Goal: Information Seeking & Learning: Understand process/instructions

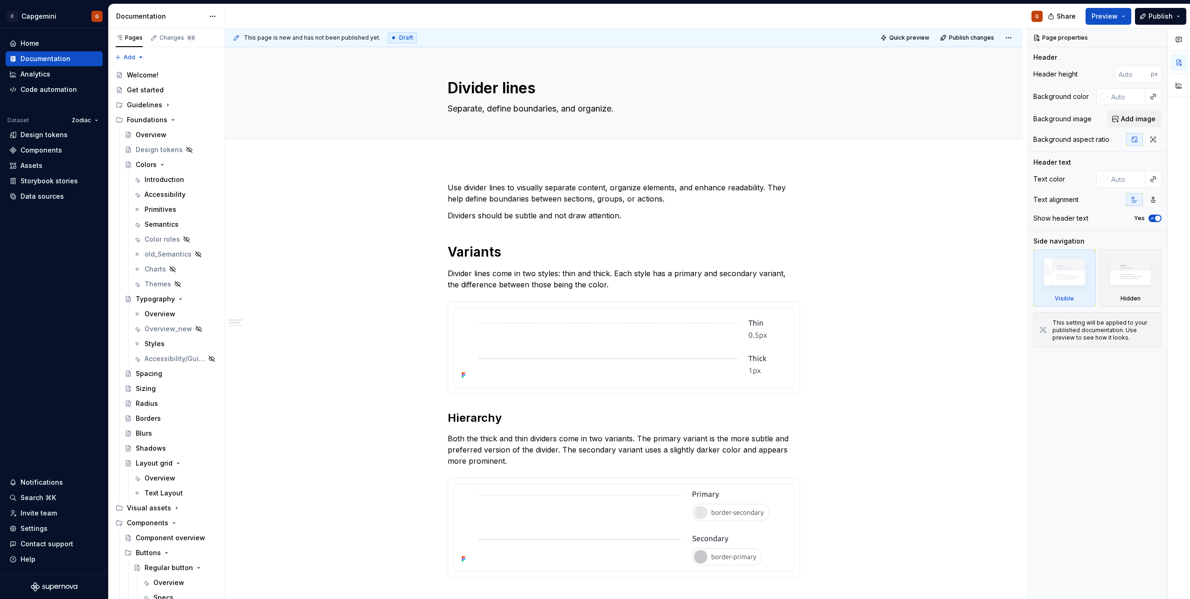
type textarea "*"
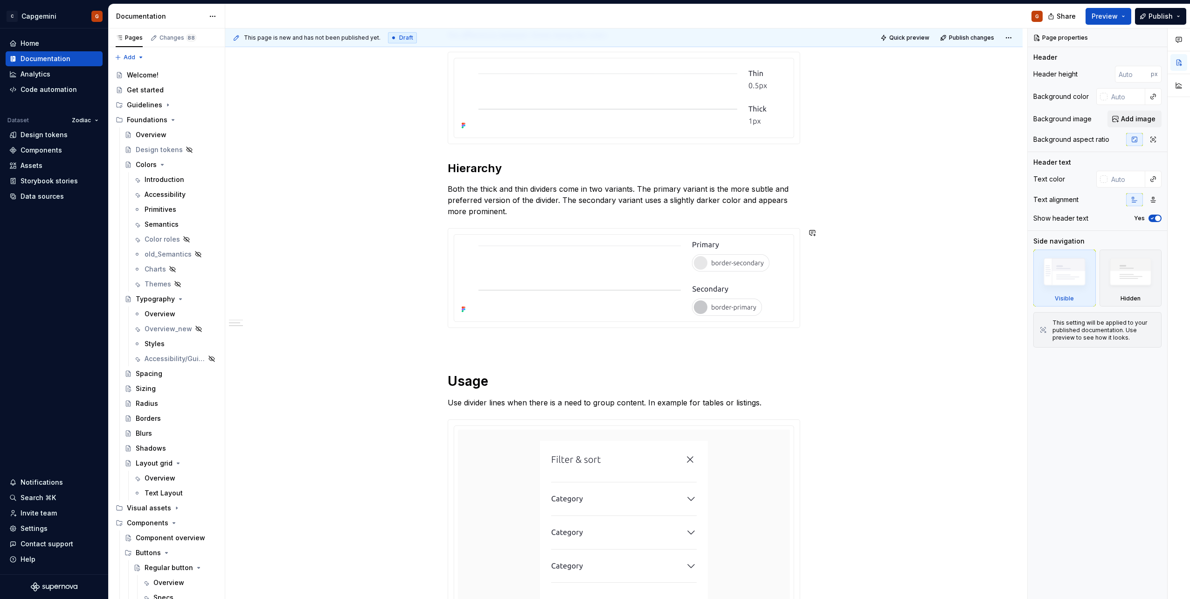
scroll to position [140, 0]
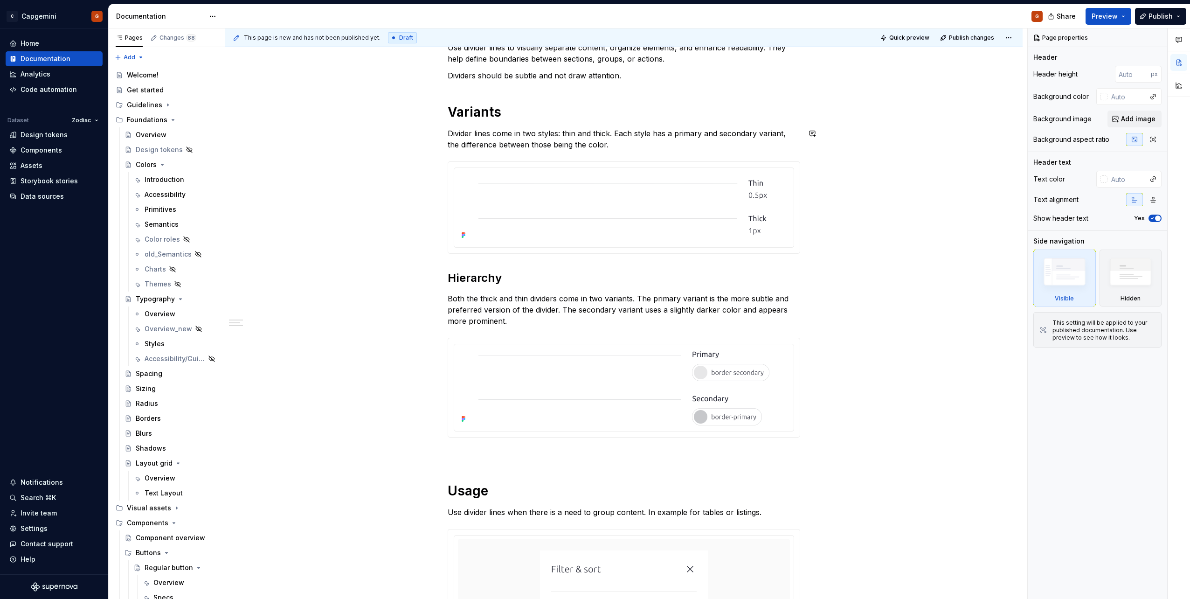
drag, startPoint x: 576, startPoint y: 154, endPoint x: 588, endPoint y: 148, distance: 13.6
click at [576, 154] on div "**********" at bounding box center [624, 560] width 353 height 1036
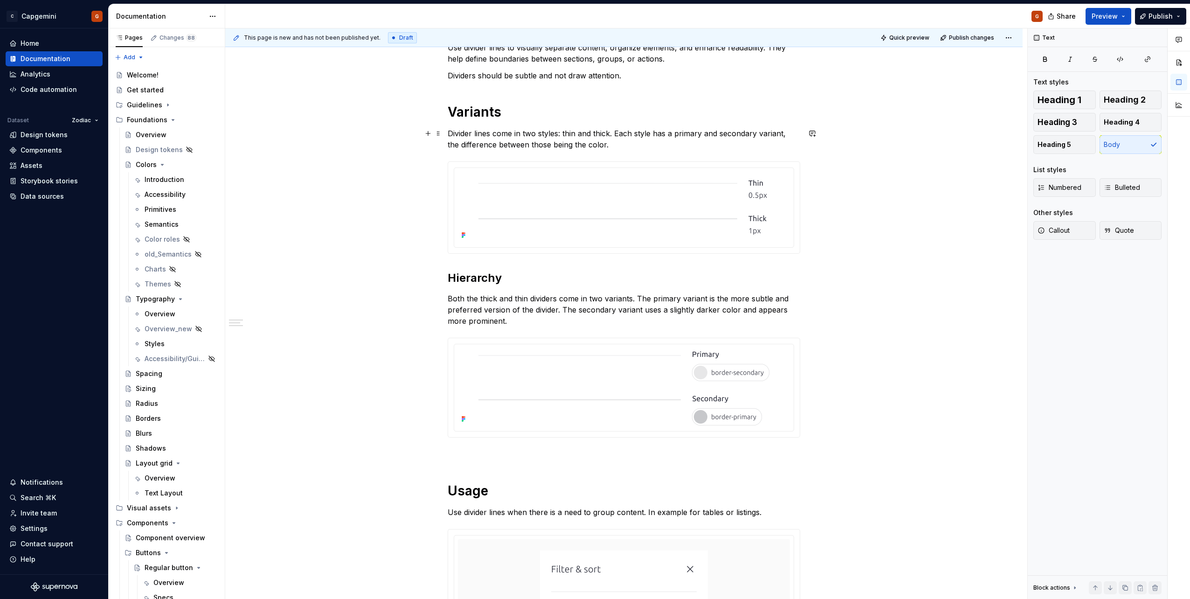
drag, startPoint x: 445, startPoint y: 134, endPoint x: 457, endPoint y: 133, distance: 12.2
click at [445, 133] on div "**********" at bounding box center [626, 313] width 802 height 571
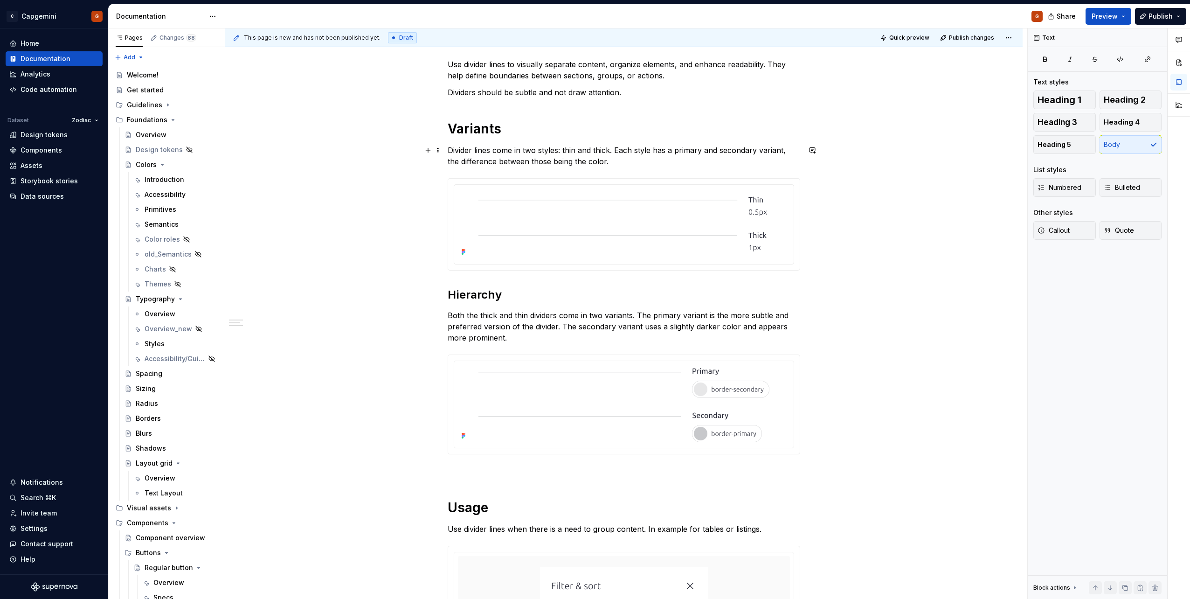
scroll to position [121, 0]
click at [536, 125] on h1 "Variants" at bounding box center [624, 130] width 353 height 17
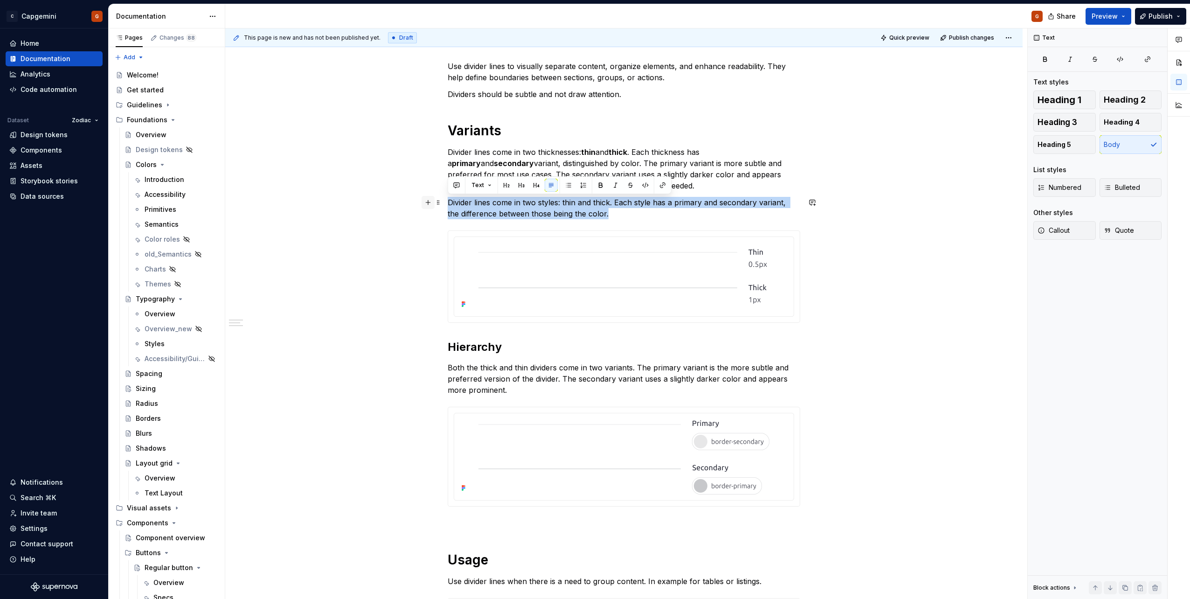
drag, startPoint x: 628, startPoint y: 212, endPoint x: 428, endPoint y: 201, distance: 200.8
click at [448, 201] on div "Use divider lines to visually separate content, organize elements, and enhance …" at bounding box center [624, 610] width 353 height 1098
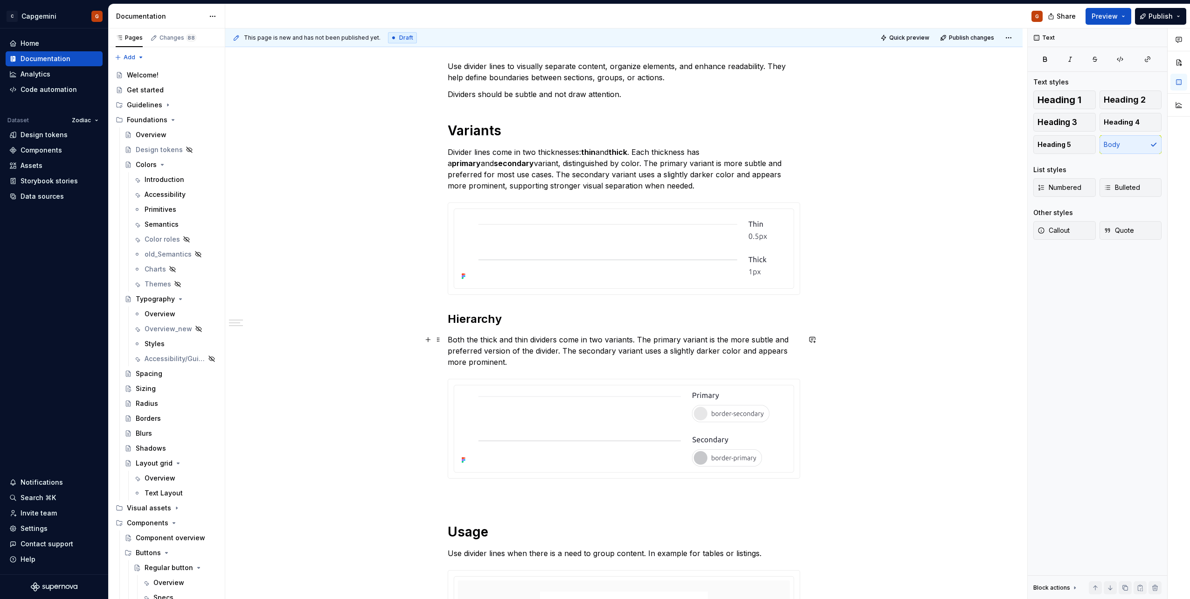
click at [565, 366] on p "Both the thick and thin dividers come in two variants. The primary variant is t…" at bounding box center [624, 351] width 353 height 34
drag, startPoint x: 639, startPoint y: 150, endPoint x: 651, endPoint y: 181, distance: 33.5
click at [651, 181] on p "Divider lines come in two thicknesses: thin and thick . Each thickness has a pr…" at bounding box center [624, 168] width 353 height 45
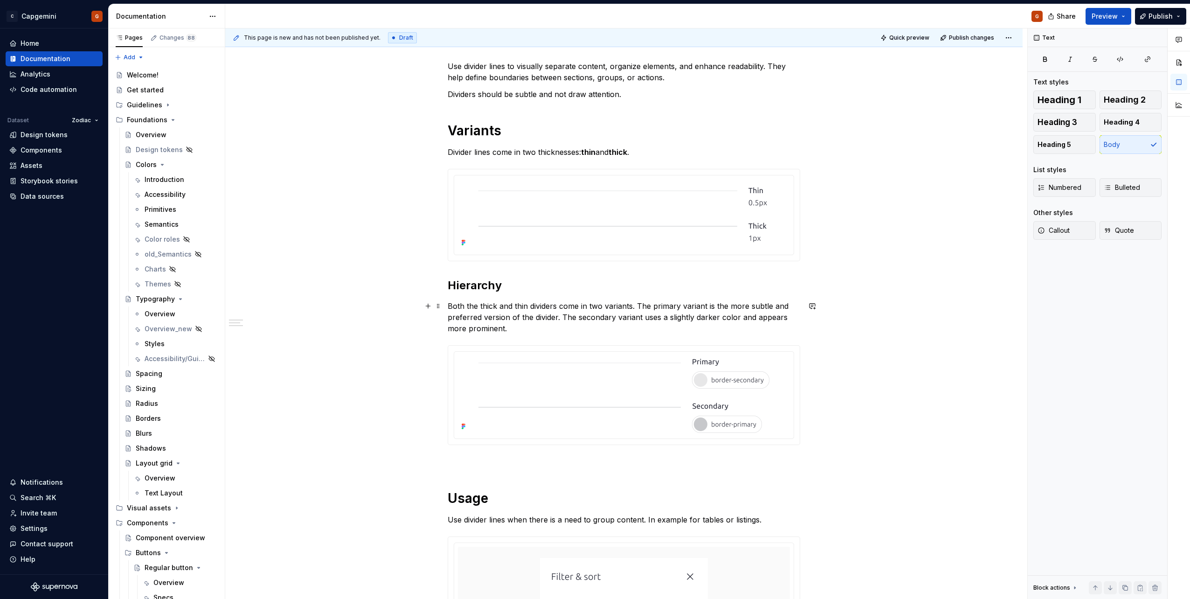
click at [494, 309] on p "Both the thick and thin dividers come in two variants. The primary variant is t…" at bounding box center [624, 317] width 353 height 34
click at [487, 309] on p "Both the thick and thin dividers come in two variants. The primary variant is t…" at bounding box center [624, 317] width 353 height 34
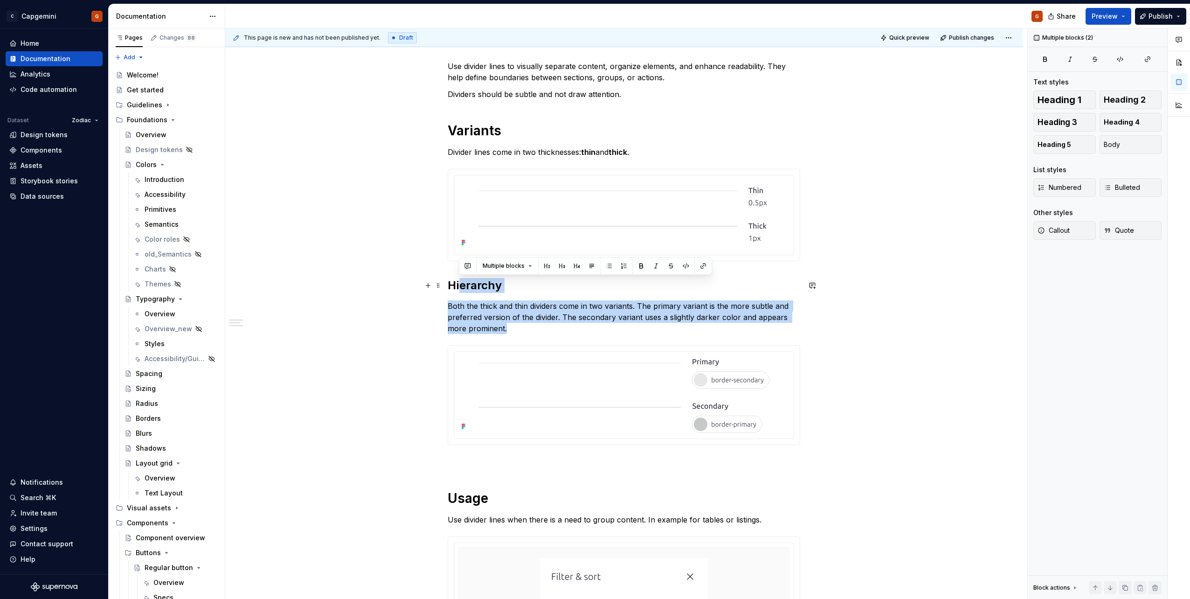
drag, startPoint x: 503, startPoint y: 323, endPoint x: 438, endPoint y: 279, distance: 78.0
click at [448, 285] on div "**********" at bounding box center [624, 579] width 353 height 1036
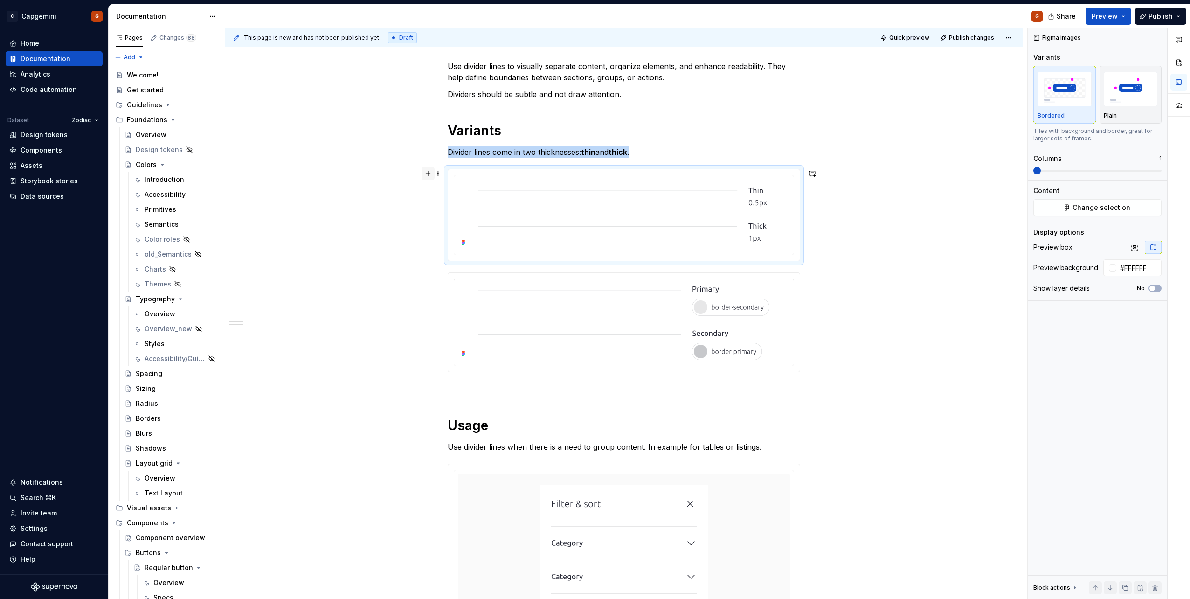
click at [428, 176] on button "button" at bounding box center [428, 173] width 13 height 13
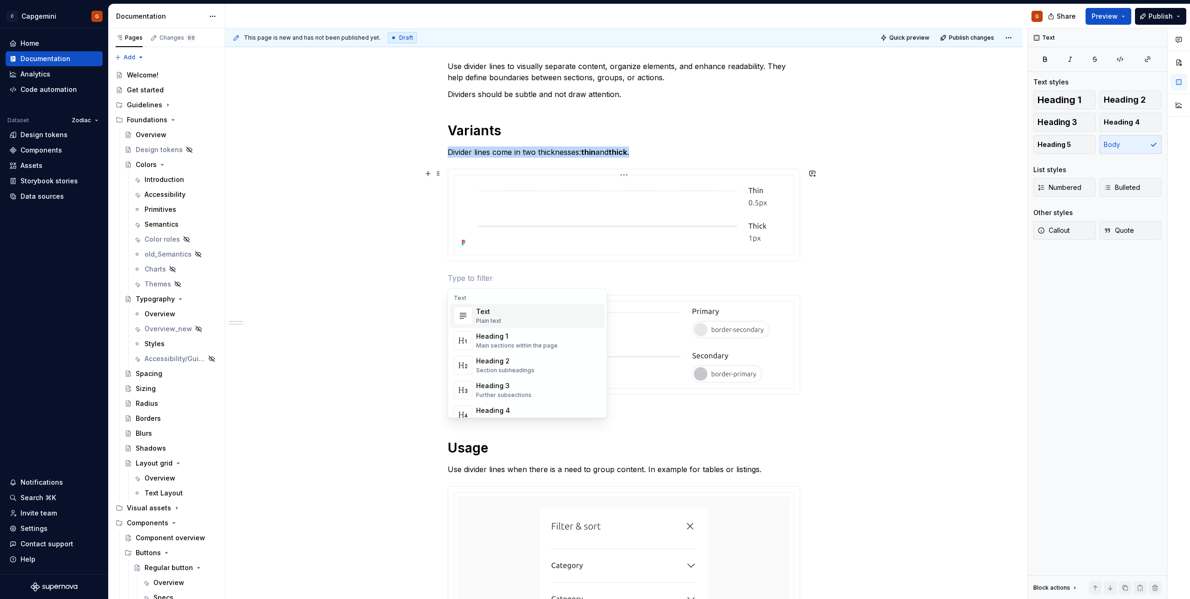
click at [470, 279] on p at bounding box center [624, 277] width 353 height 11
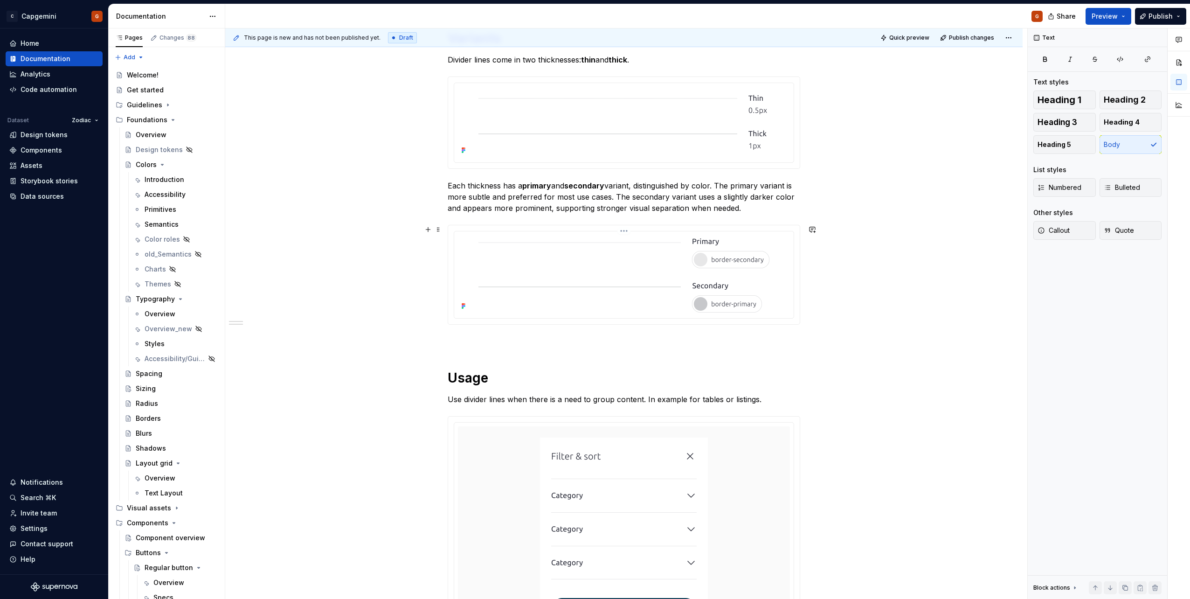
scroll to position [215, 0]
click at [600, 400] on p "Use divider lines when there is a need to group content. In example for tables …" at bounding box center [624, 398] width 353 height 11
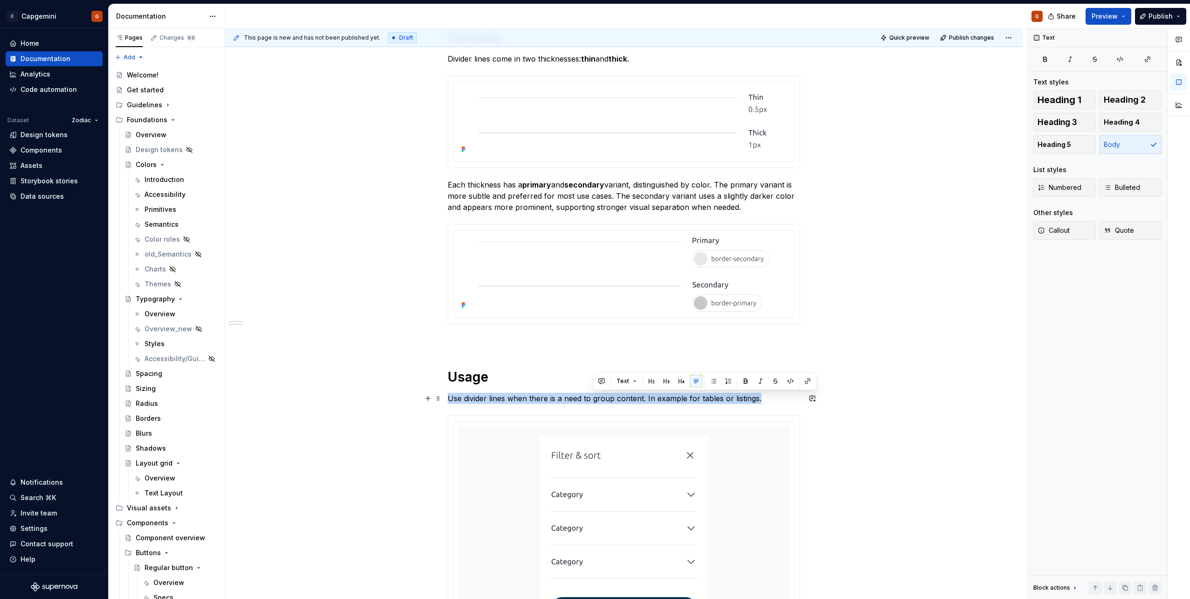
click at [600, 400] on p "Use divider lines when there is a need to group content. In example for tables …" at bounding box center [624, 398] width 353 height 11
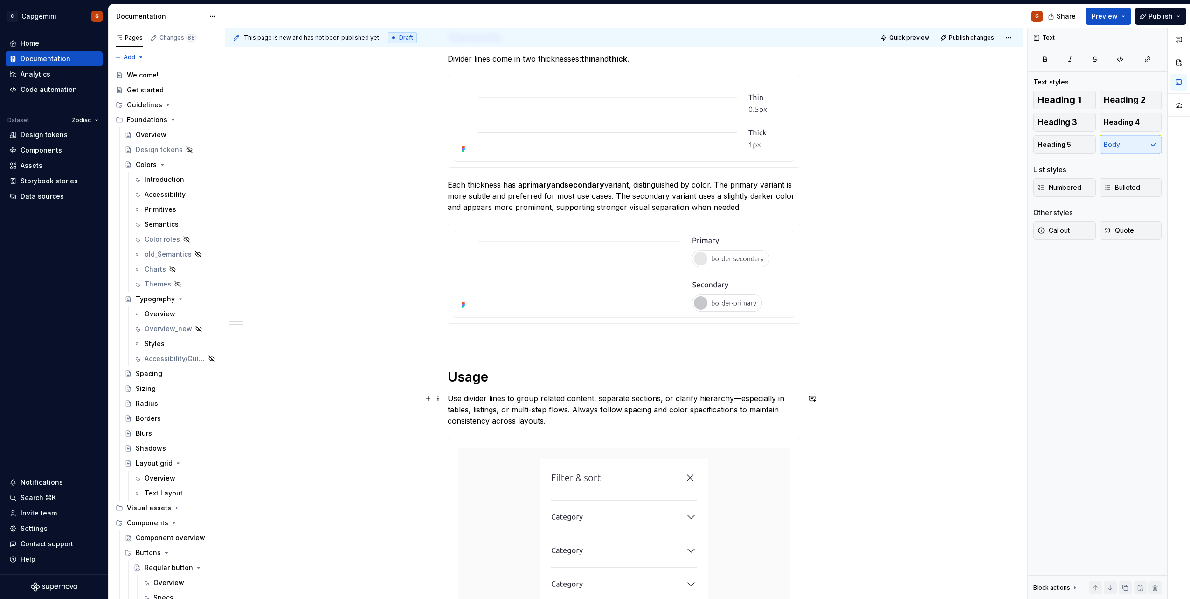
click at [688, 399] on p "Use divider lines to group related content, separate sections, or clarify hiera…" at bounding box center [624, 410] width 353 height 34
click at [735, 398] on p "Use divider lines to group related content, separate sections, or clarify hiera…" at bounding box center [624, 410] width 353 height 34
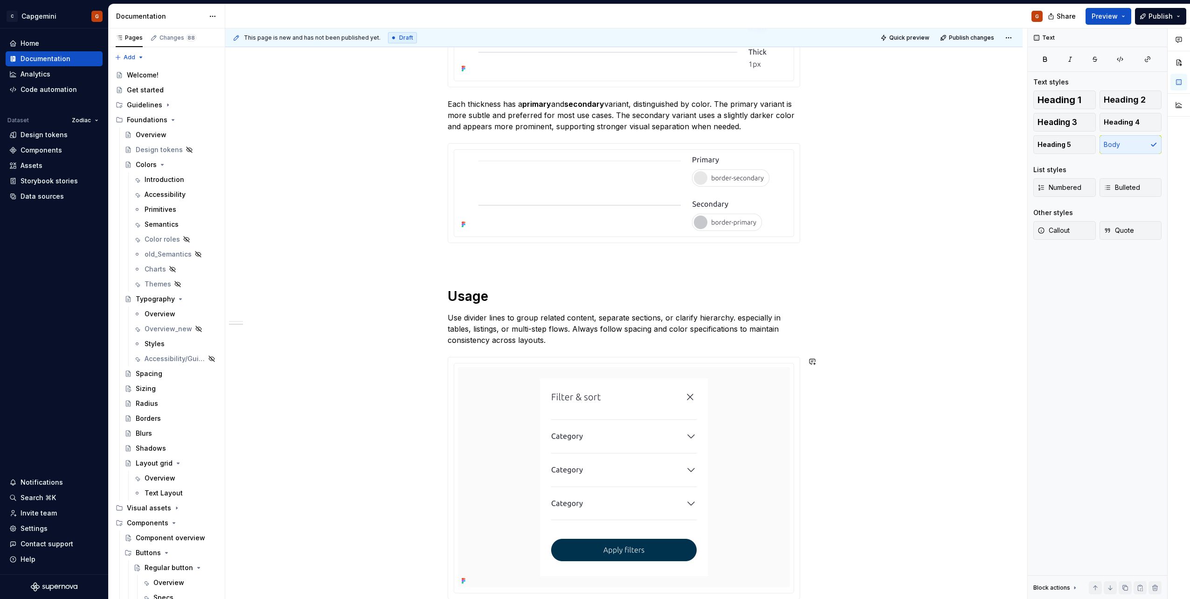
scroll to position [308, 0]
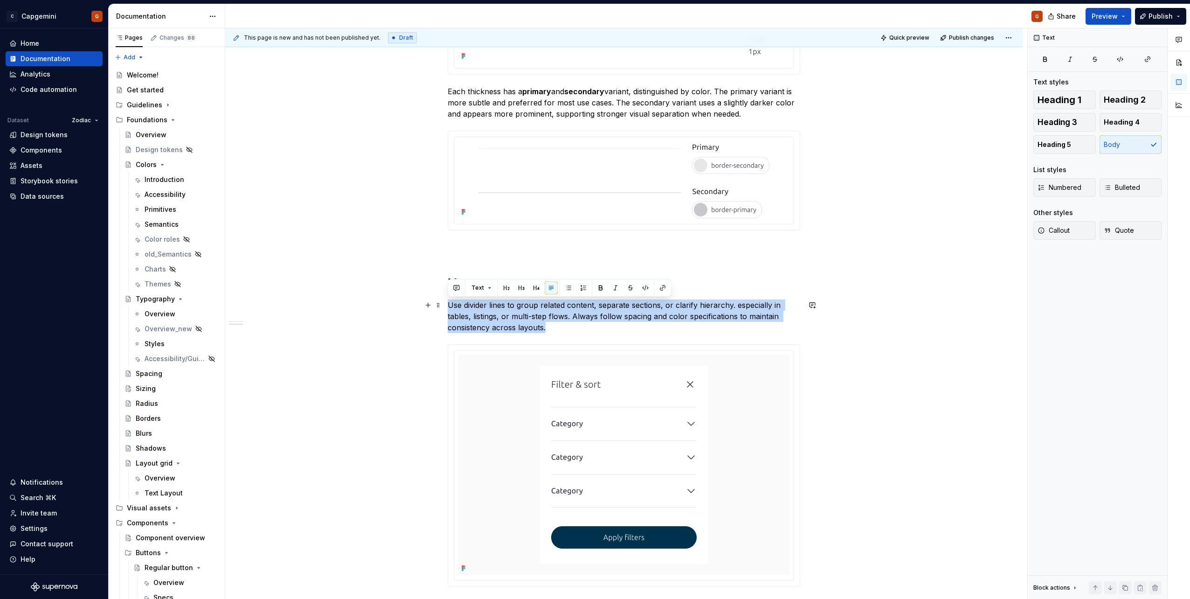
drag, startPoint x: 517, startPoint y: 324, endPoint x: 447, endPoint y: 308, distance: 71.7
click at [447, 308] on div "**********" at bounding box center [624, 468] width 798 height 1233
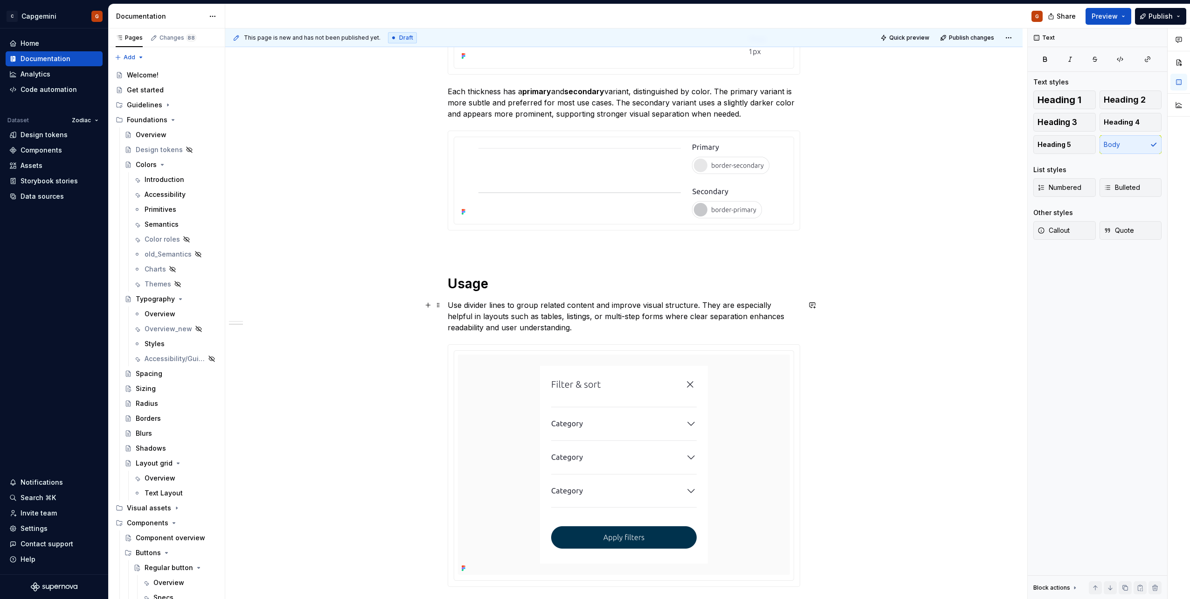
click at [597, 306] on p "Use divider lines to group related content and improve visual structure. They a…" at bounding box center [624, 316] width 353 height 34
click at [654, 326] on p "Use divider lines to group related content, separate sections and improve visua…" at bounding box center [624, 316] width 353 height 34
click at [598, 318] on p "Use divider lines to group related content, separate sections and improve visua…" at bounding box center [624, 316] width 353 height 34
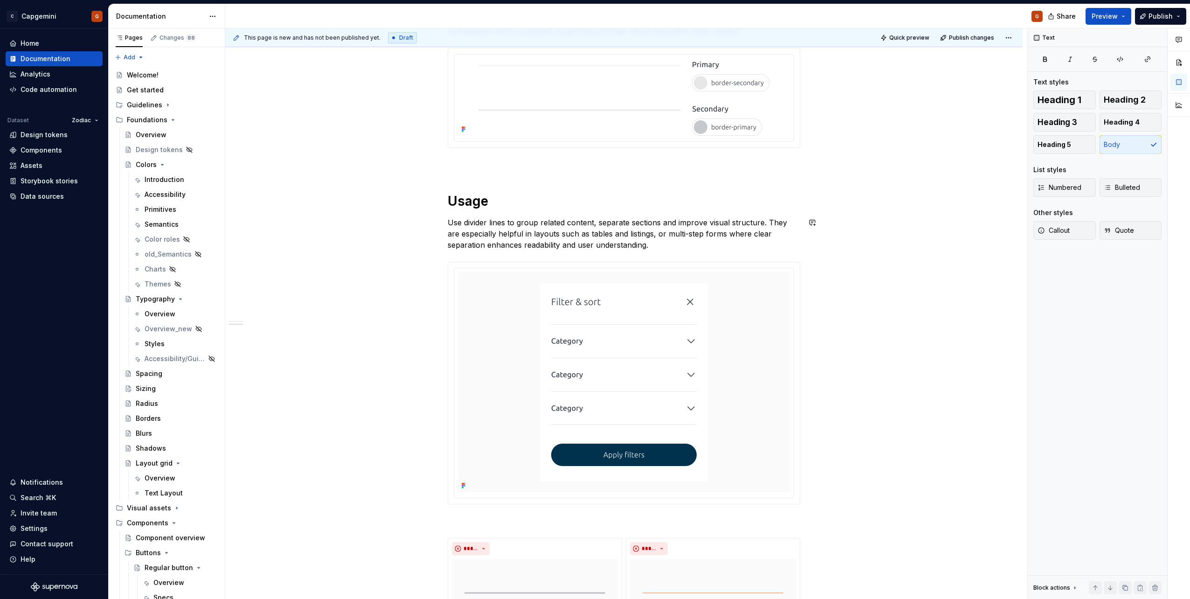
scroll to position [448, 0]
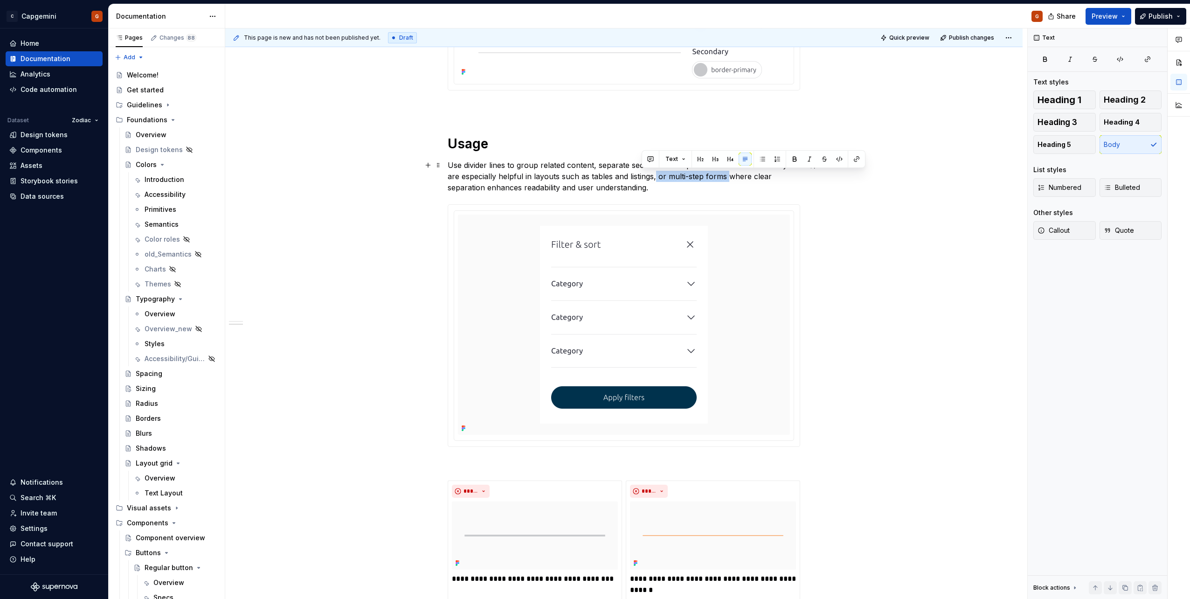
drag, startPoint x: 641, startPoint y: 176, endPoint x: 715, endPoint y: 179, distance: 73.7
click at [715, 179] on p "Use divider lines to group related content, separate sections and improve visua…" at bounding box center [624, 177] width 353 height 34
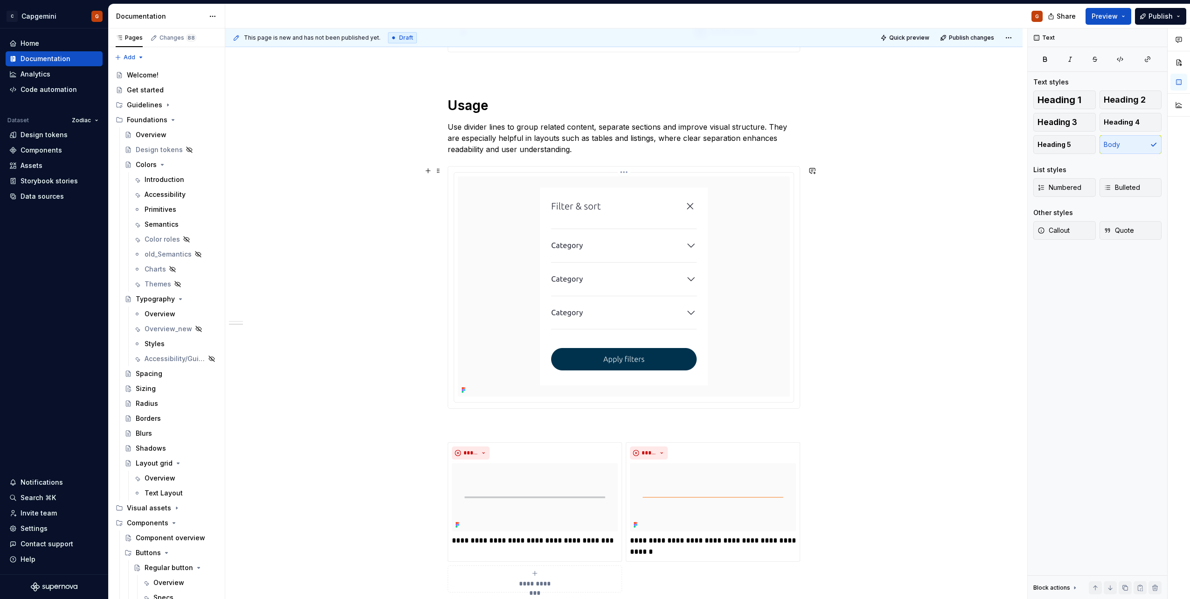
scroll to position [494, 0]
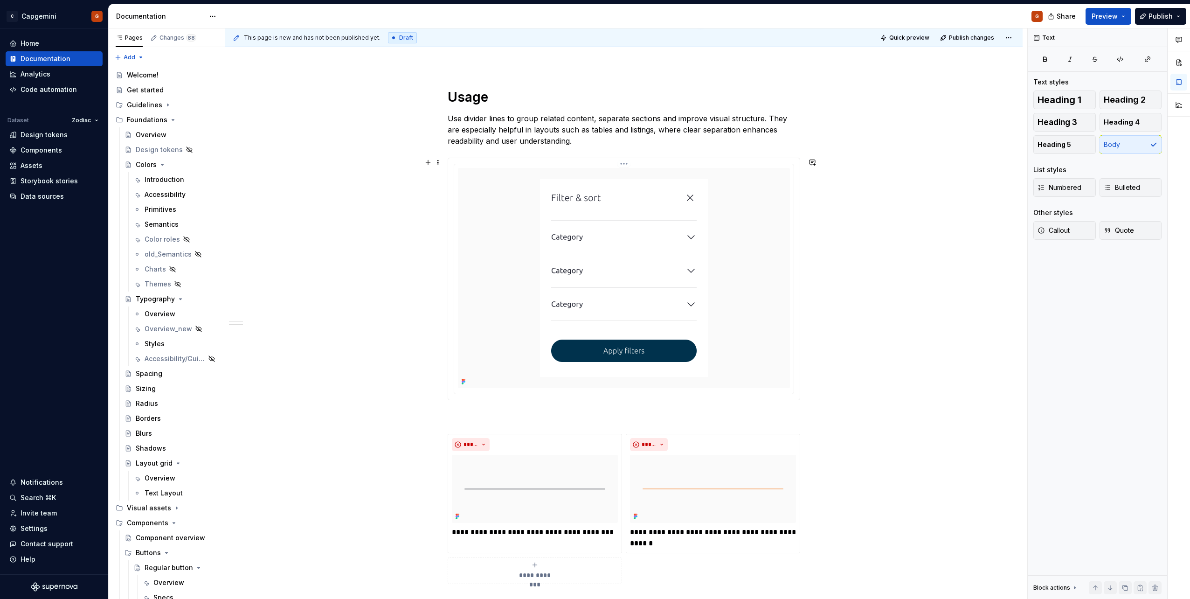
click at [612, 340] on img at bounding box center [624, 278] width 190 height 220
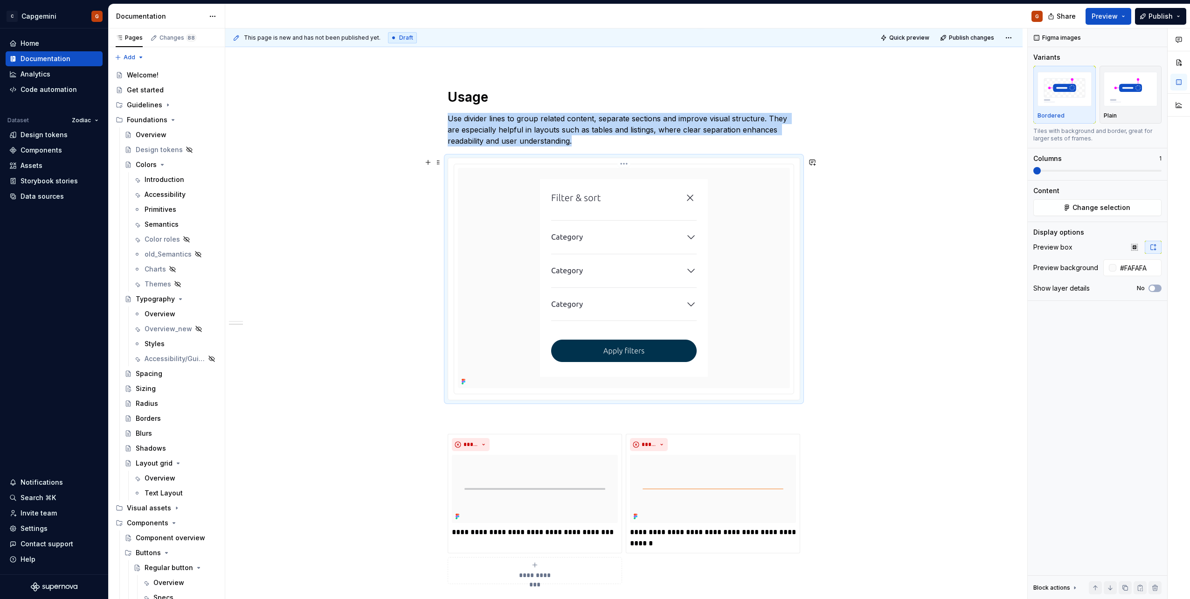
type textarea "*"
click at [1155, 288] on span "button" at bounding box center [1153, 288] width 6 height 6
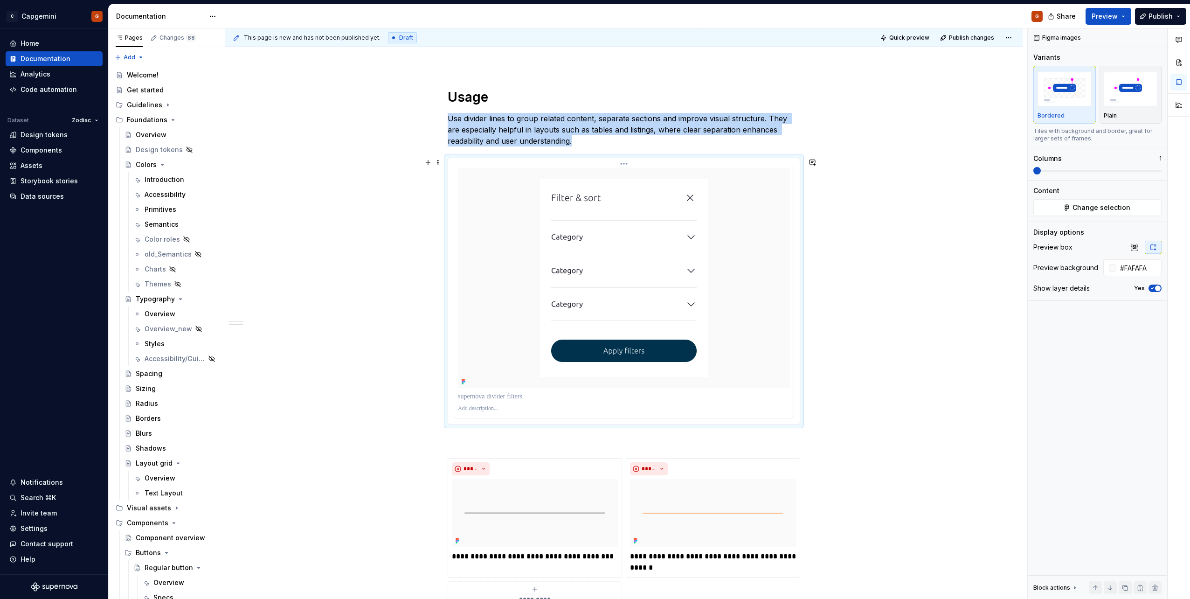
click at [466, 401] on p at bounding box center [624, 396] width 332 height 9
click at [471, 396] on p at bounding box center [624, 396] width 332 height 9
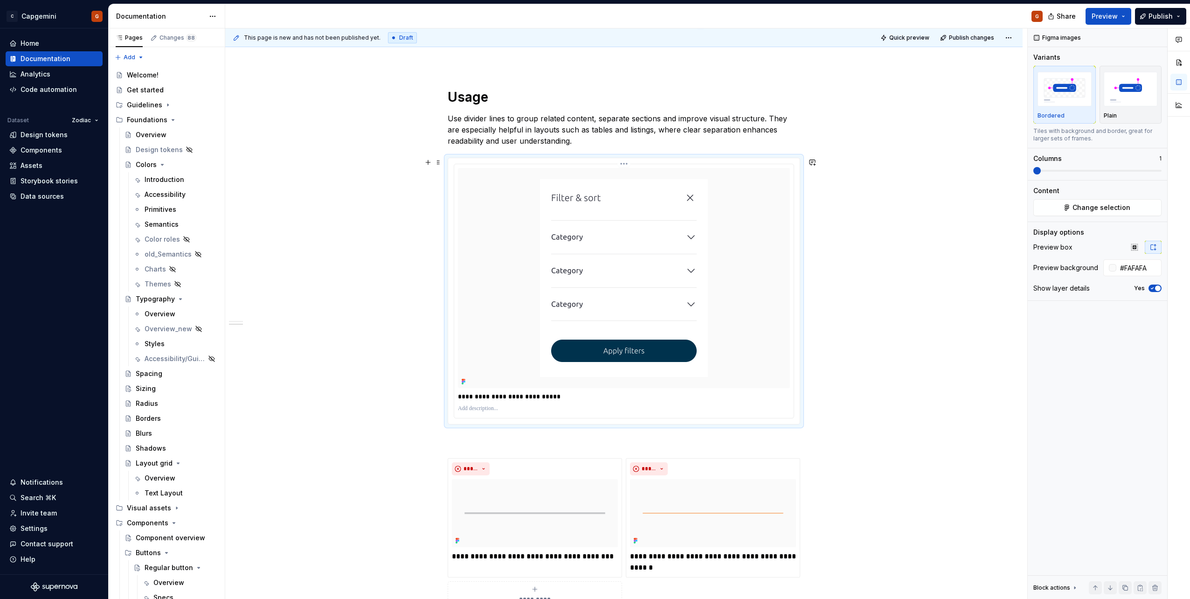
click at [537, 393] on p "**********" at bounding box center [624, 396] width 332 height 9
click at [728, 312] on div at bounding box center [624, 278] width 332 height 220
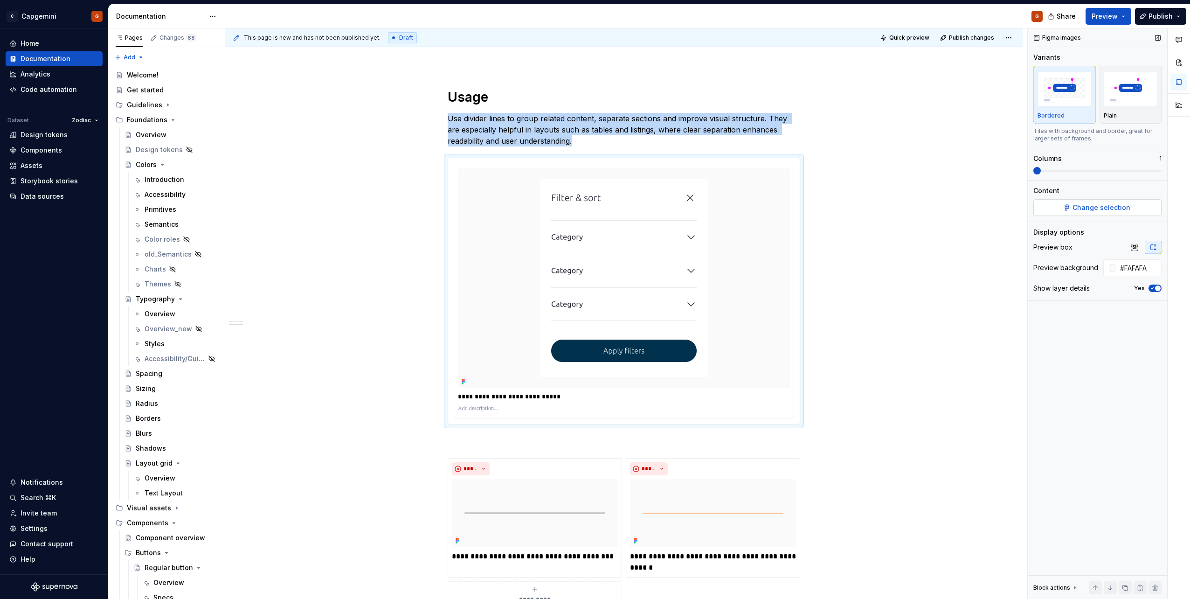
click at [1070, 214] on button "Change selection" at bounding box center [1098, 207] width 128 height 17
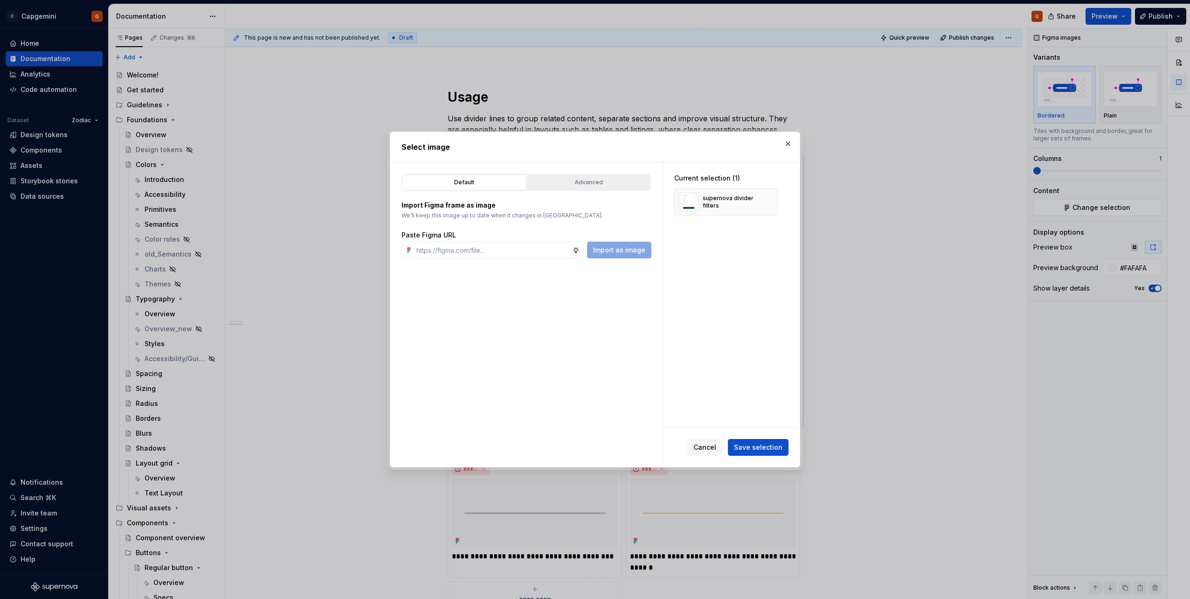
type textarea "*"
click at [620, 180] on div "Advanced" at bounding box center [588, 182] width 117 height 9
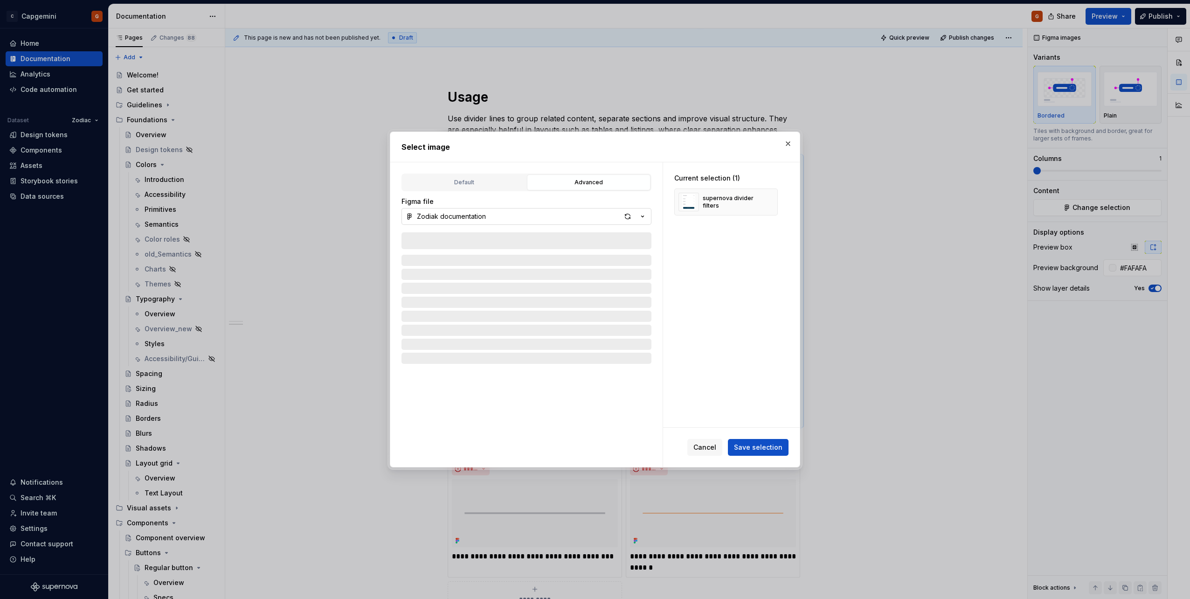
click at [566, 218] on button "Zodiak documentation" at bounding box center [527, 216] width 250 height 17
click at [582, 207] on div "Select image Default Advanced Import Figma frame as image We’ll keep this image…" at bounding box center [595, 299] width 1190 height 599
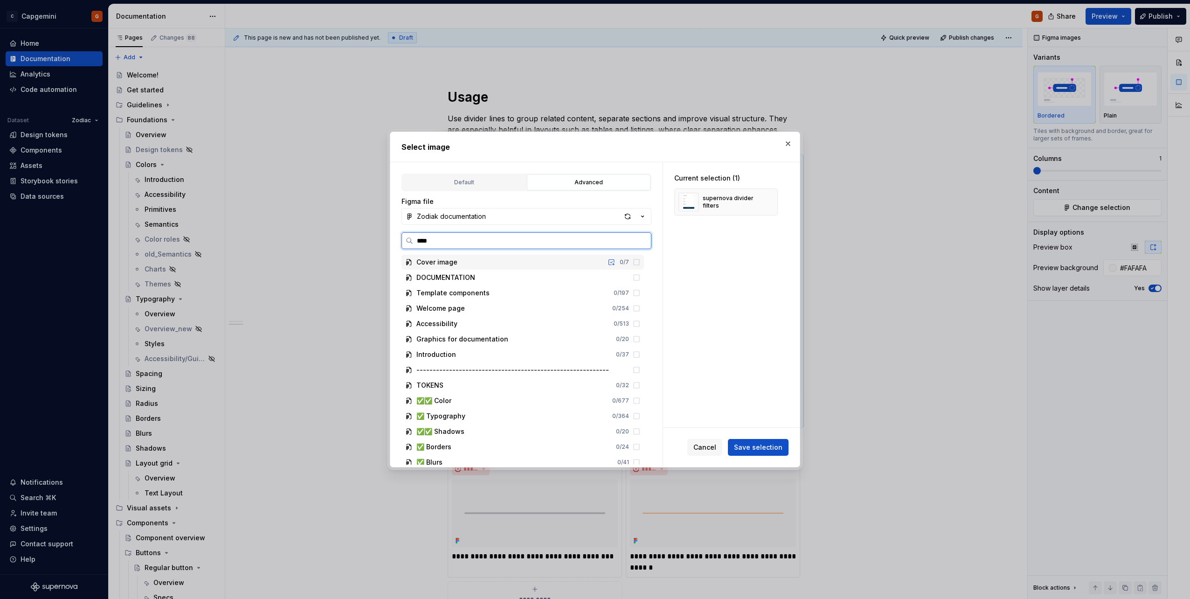
type input "*****"
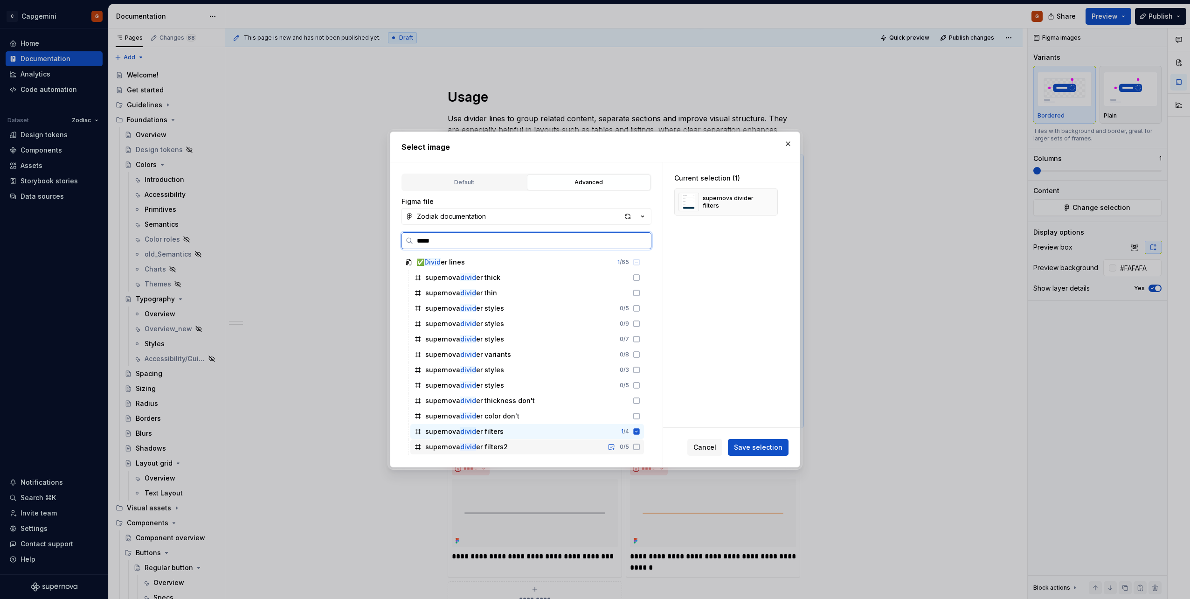
click at [540, 450] on div "supernova divid er filters2 0 / 5" at bounding box center [527, 446] width 234 height 15
click at [539, 431] on div "supernova divid er filters 1 / 4" at bounding box center [527, 431] width 234 height 15
click at [765, 446] on span "Save selection" at bounding box center [758, 447] width 49 height 9
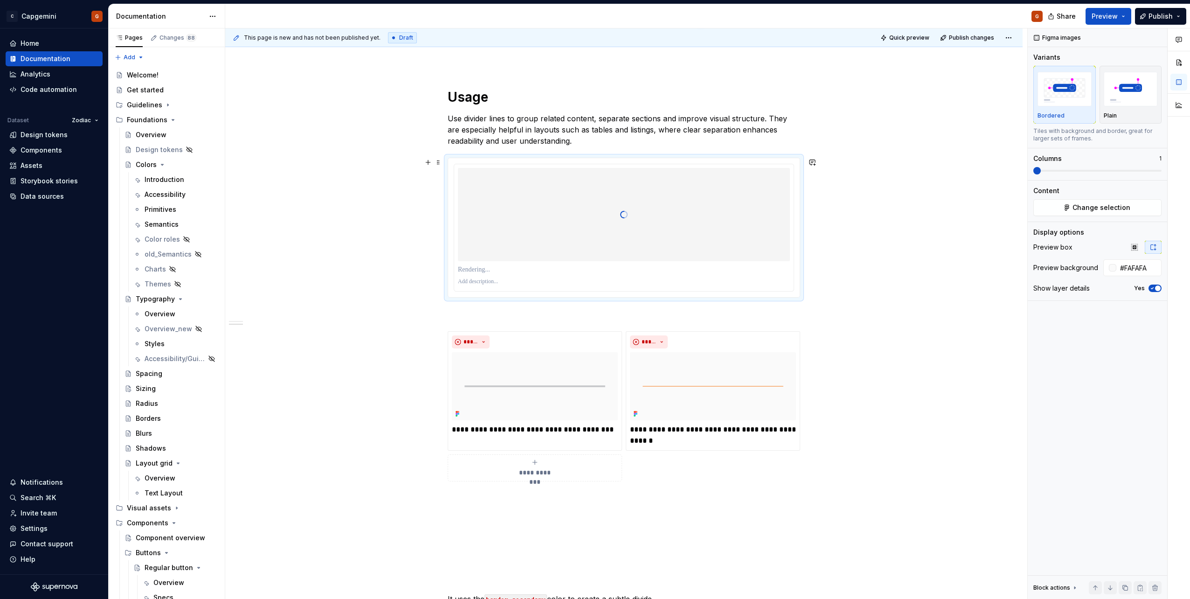
click at [477, 269] on p at bounding box center [624, 269] width 332 height 9
click at [497, 271] on p "**********" at bounding box center [624, 269] width 332 height 9
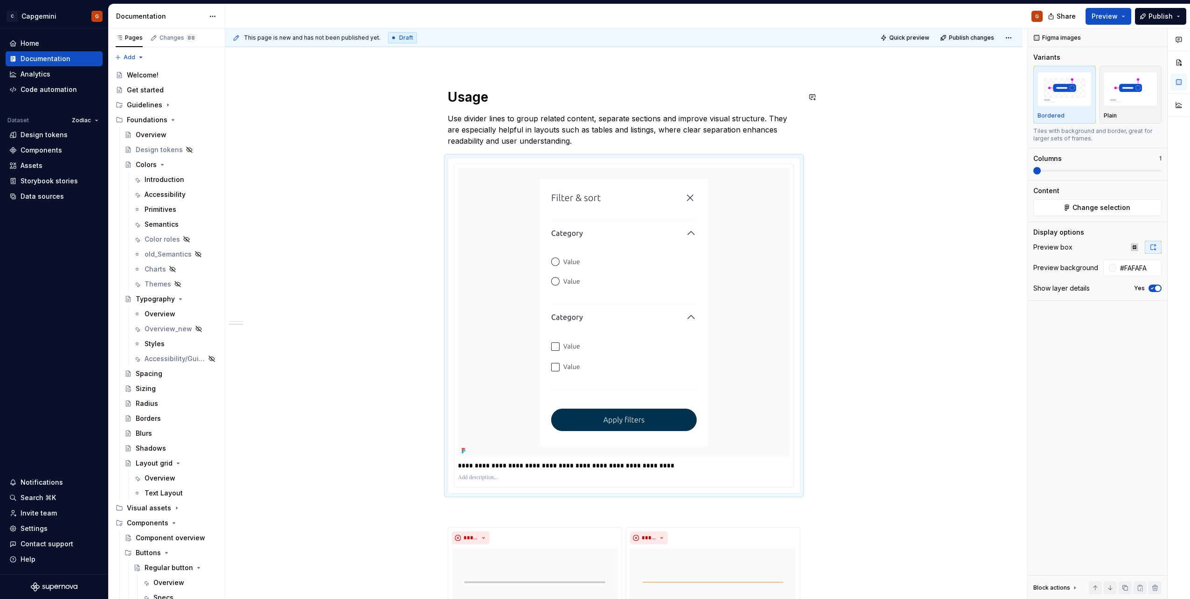
type textarea "*"
click at [498, 462] on p "**********" at bounding box center [624, 465] width 332 height 9
drag, startPoint x: 459, startPoint y: 465, endPoint x: 445, endPoint y: 463, distance: 14.1
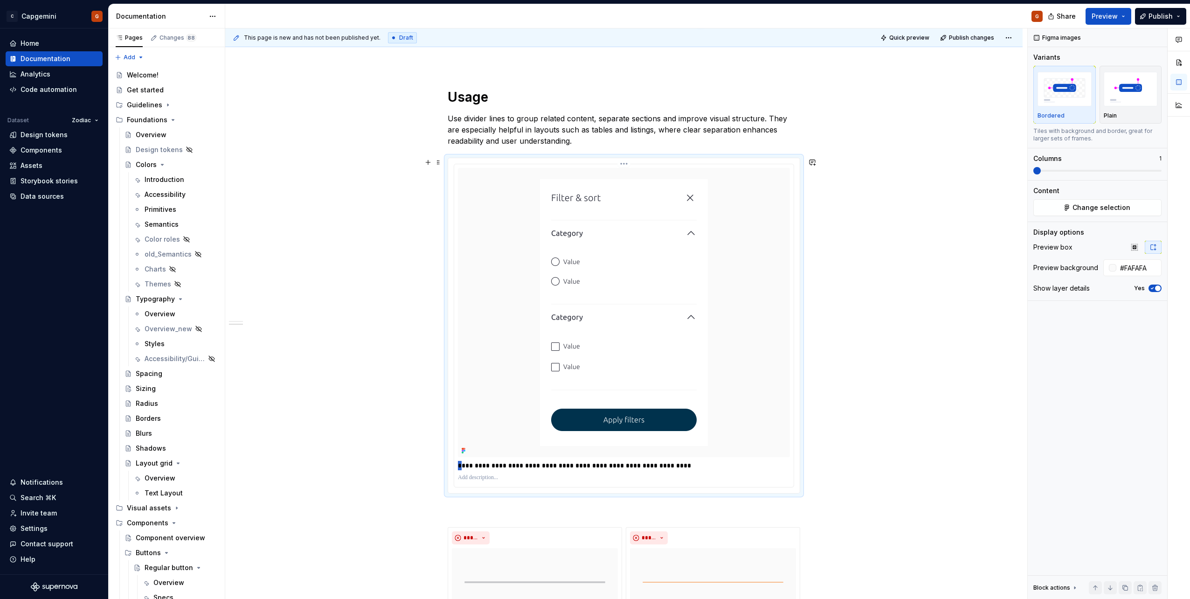
click at [448, 463] on div "**********" at bounding box center [624, 326] width 353 height 336
click at [458, 466] on p "**********" at bounding box center [624, 465] width 332 height 9
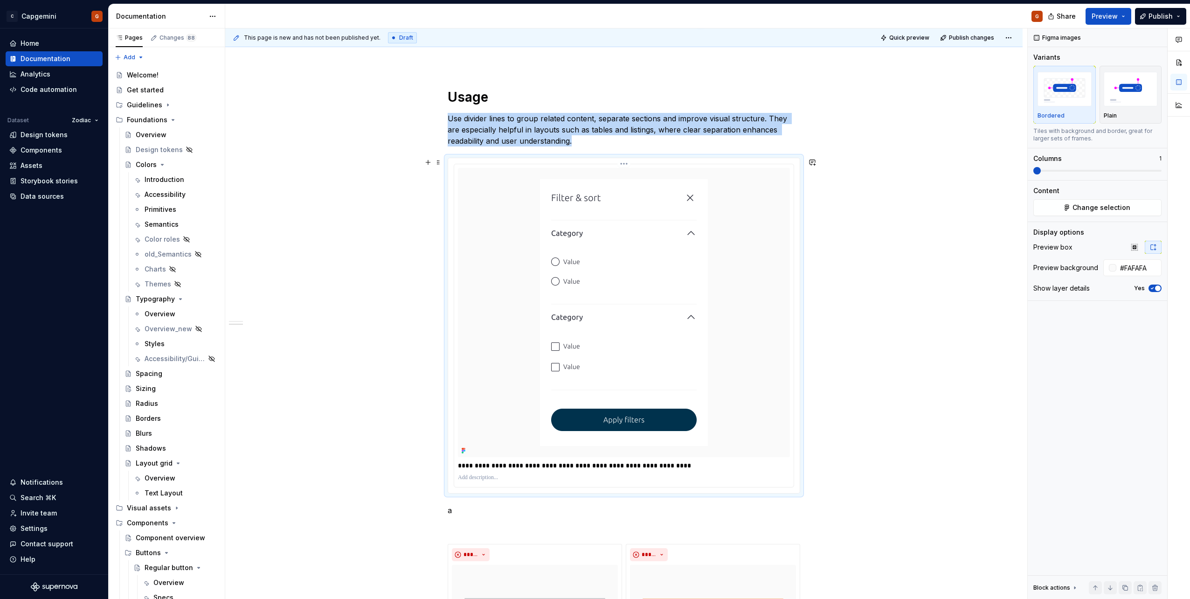
click at [458, 466] on div "**********" at bounding box center [624, 325] width 340 height 323
click at [462, 466] on p "**********" at bounding box center [624, 465] width 332 height 9
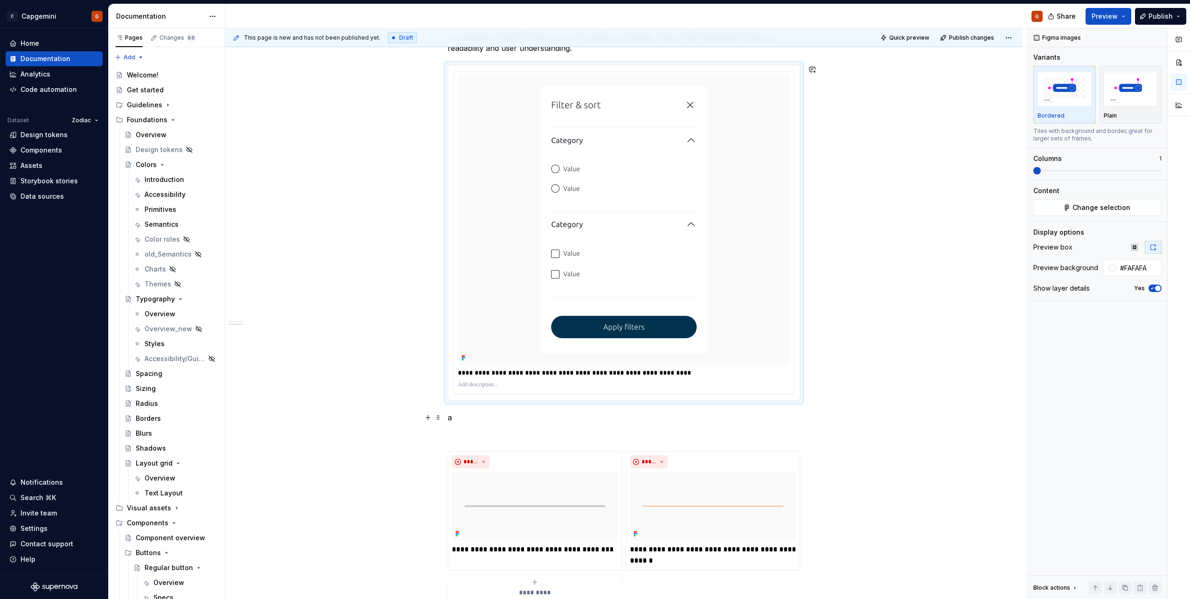
scroll to position [588, 0]
click at [453, 419] on p "a" at bounding box center [624, 416] width 353 height 11
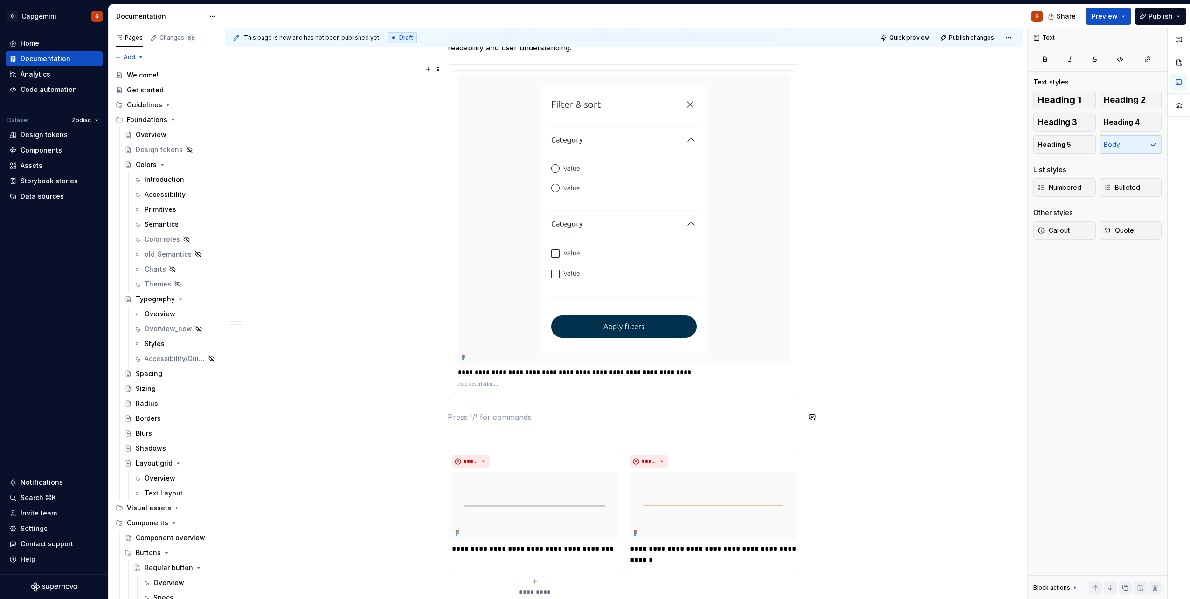
click at [625, 258] on img at bounding box center [624, 219] width 190 height 289
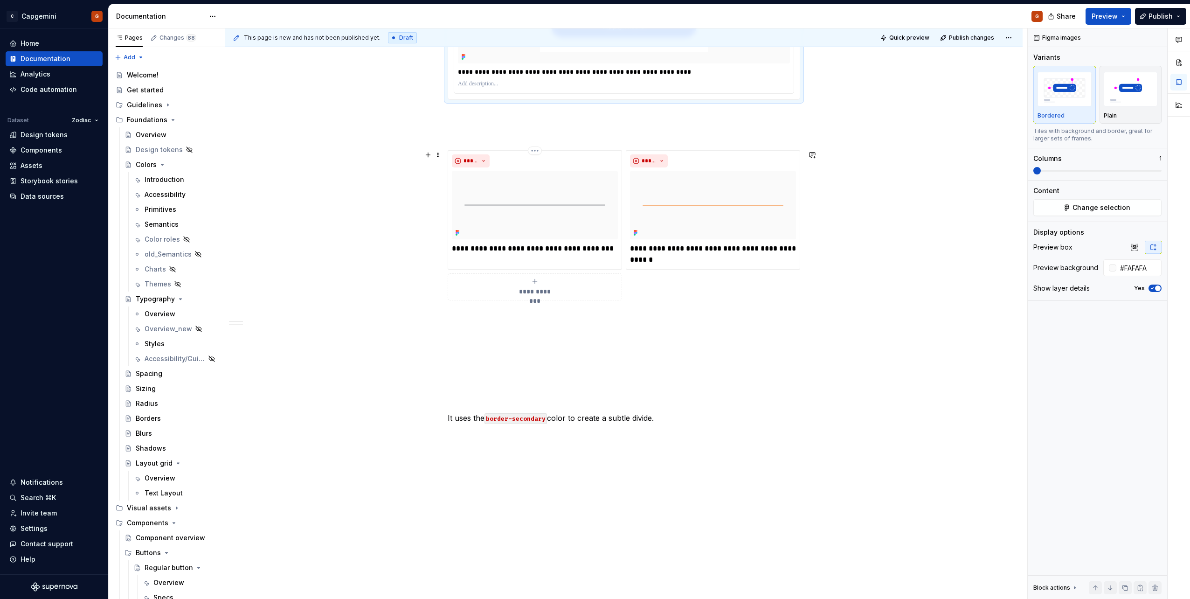
scroll to position [903, 0]
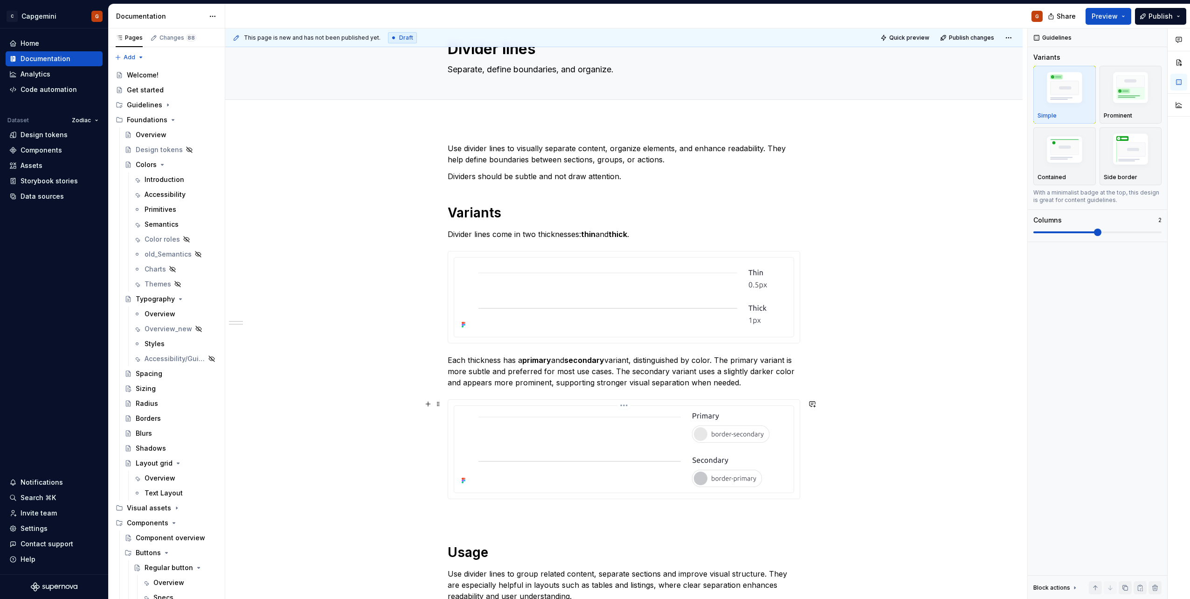
scroll to position [0, 0]
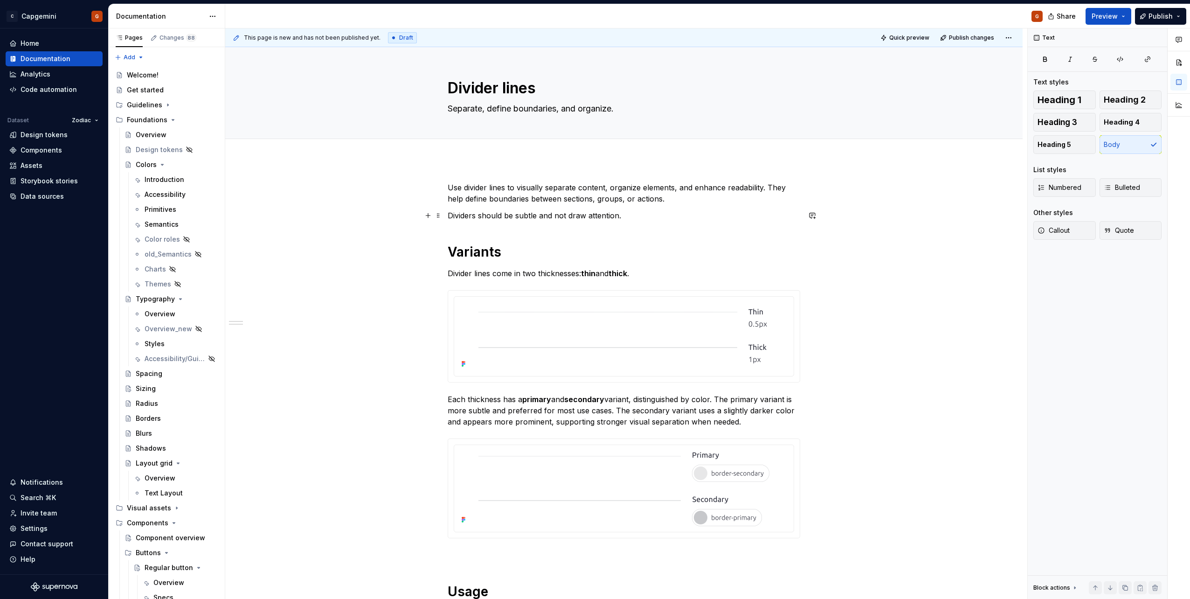
click at [635, 220] on p "Dividers should be subtle and not draw attention." at bounding box center [624, 215] width 353 height 11
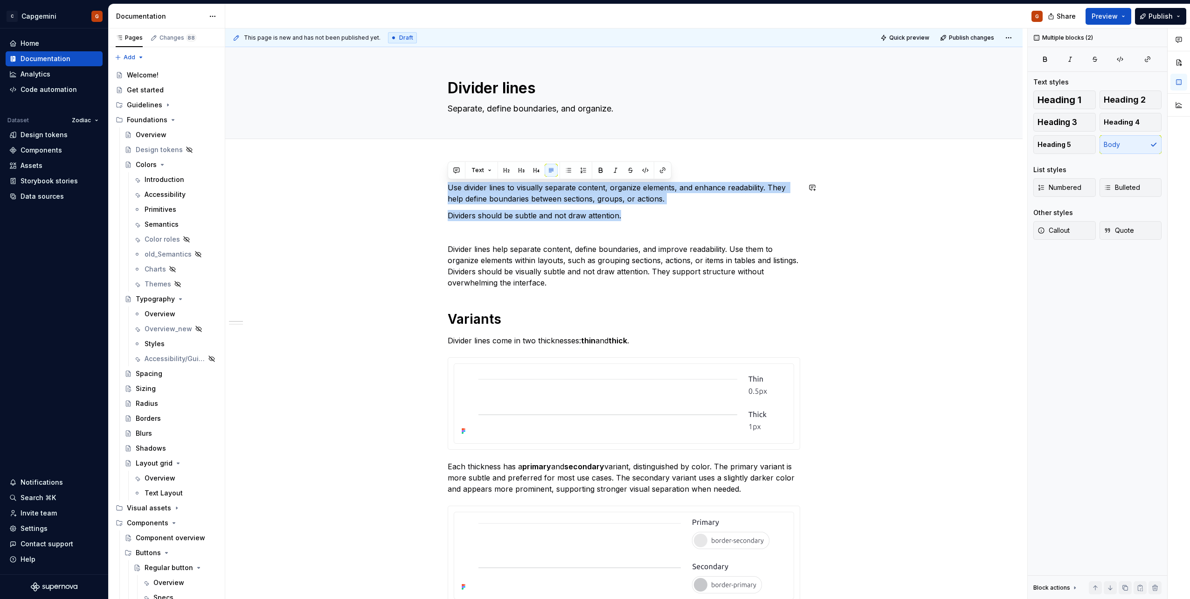
drag, startPoint x: 637, startPoint y: 213, endPoint x: 430, endPoint y: 175, distance: 209.7
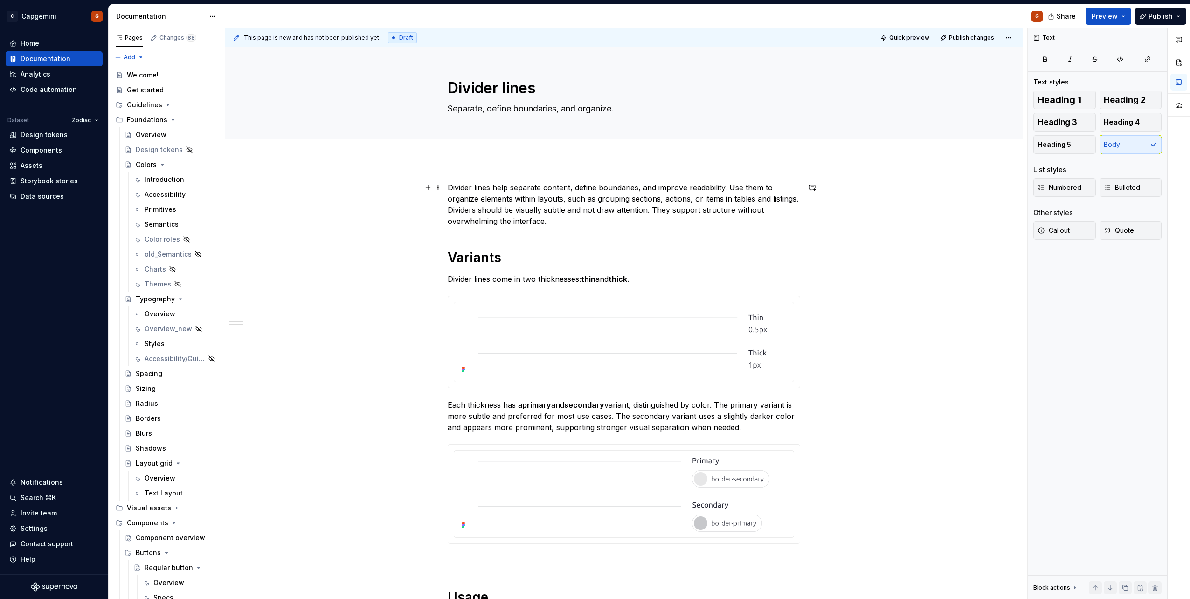
click at [553, 217] on p "Divider lines help separate content, define boundaries, and improve readability…" at bounding box center [624, 204] width 353 height 45
click at [1127, 18] on button "Preview" at bounding box center [1109, 16] width 46 height 17
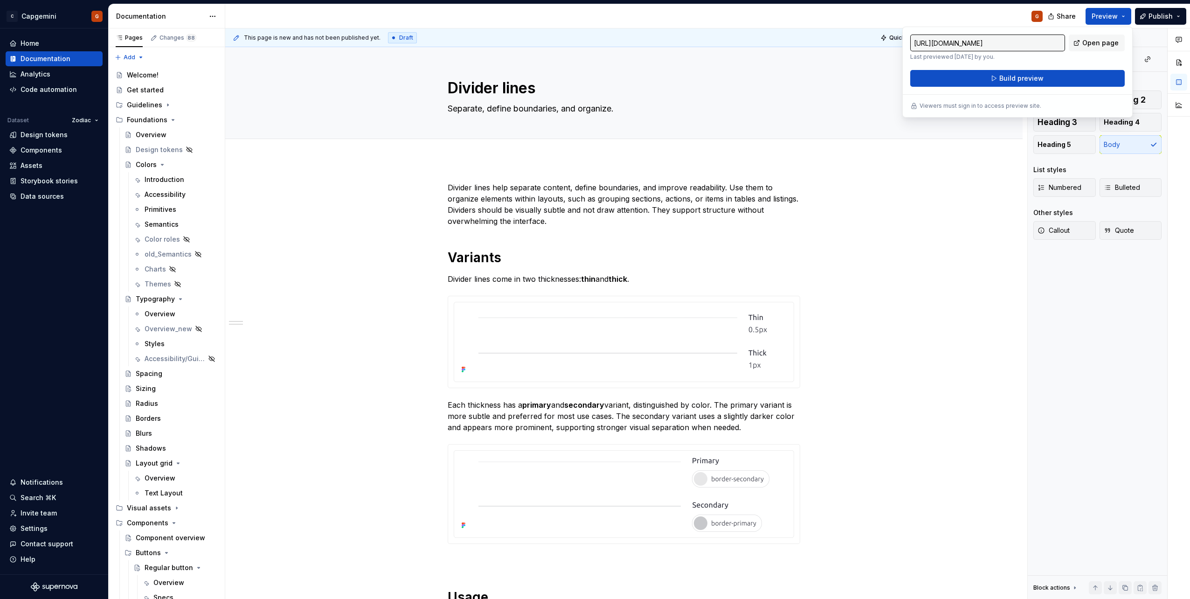
drag, startPoint x: 1127, startPoint y: 18, endPoint x: 887, endPoint y: 257, distance: 339.0
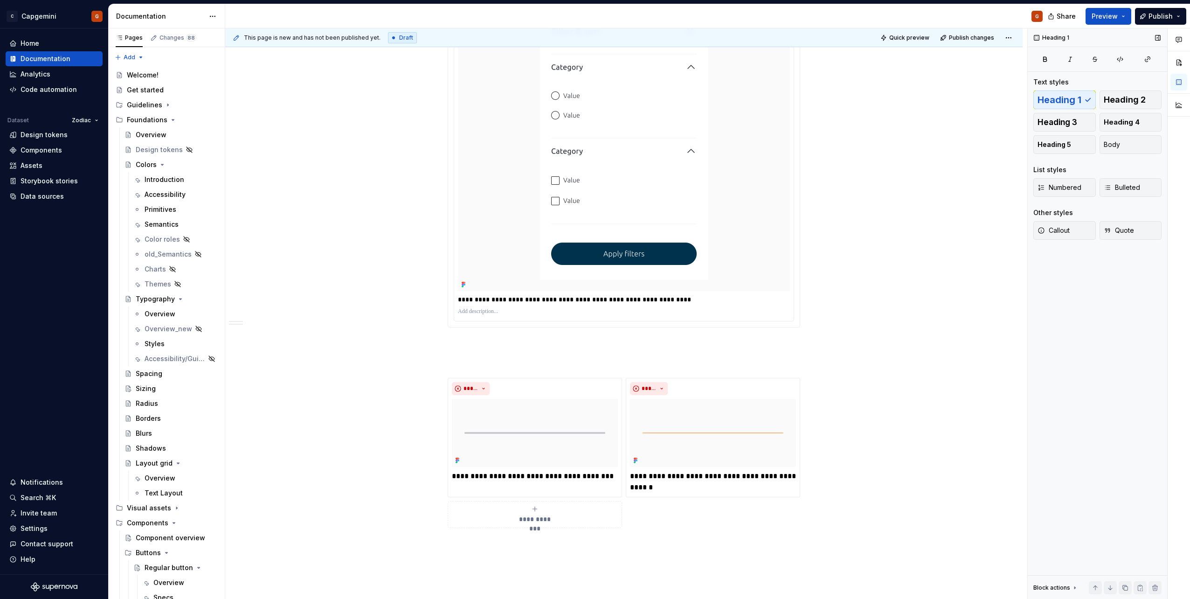
scroll to position [599, 0]
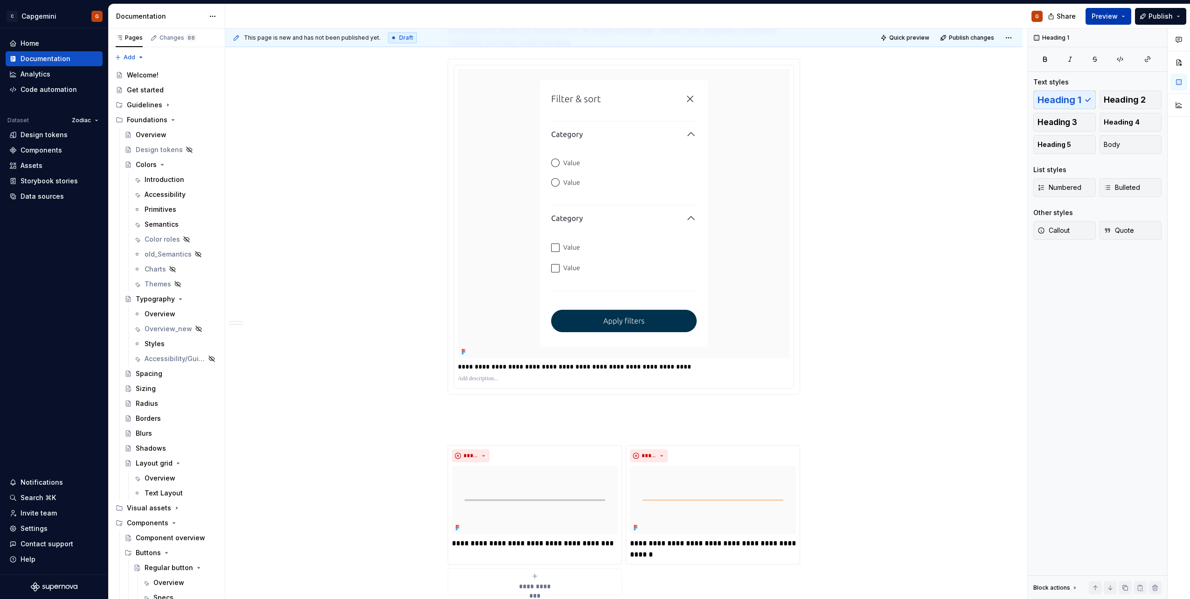
click at [1129, 12] on button "Preview" at bounding box center [1109, 16] width 46 height 17
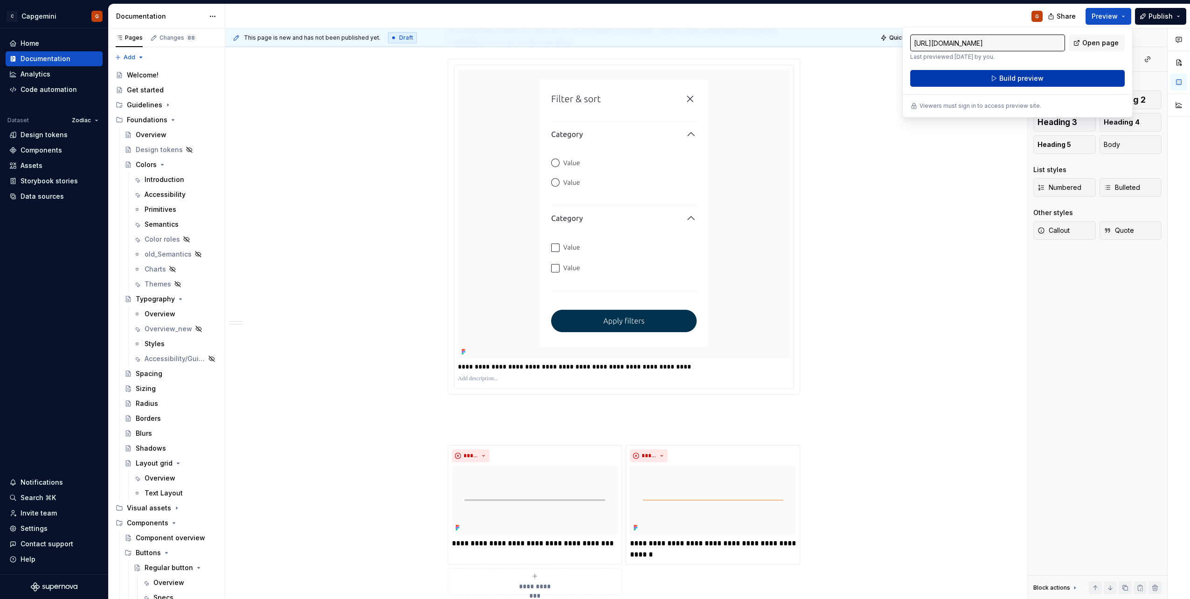
drag, startPoint x: 1129, startPoint y: 12, endPoint x: 1061, endPoint y: 81, distance: 97.0
click at [1061, 81] on button "Build preview" at bounding box center [1017, 78] width 215 height 17
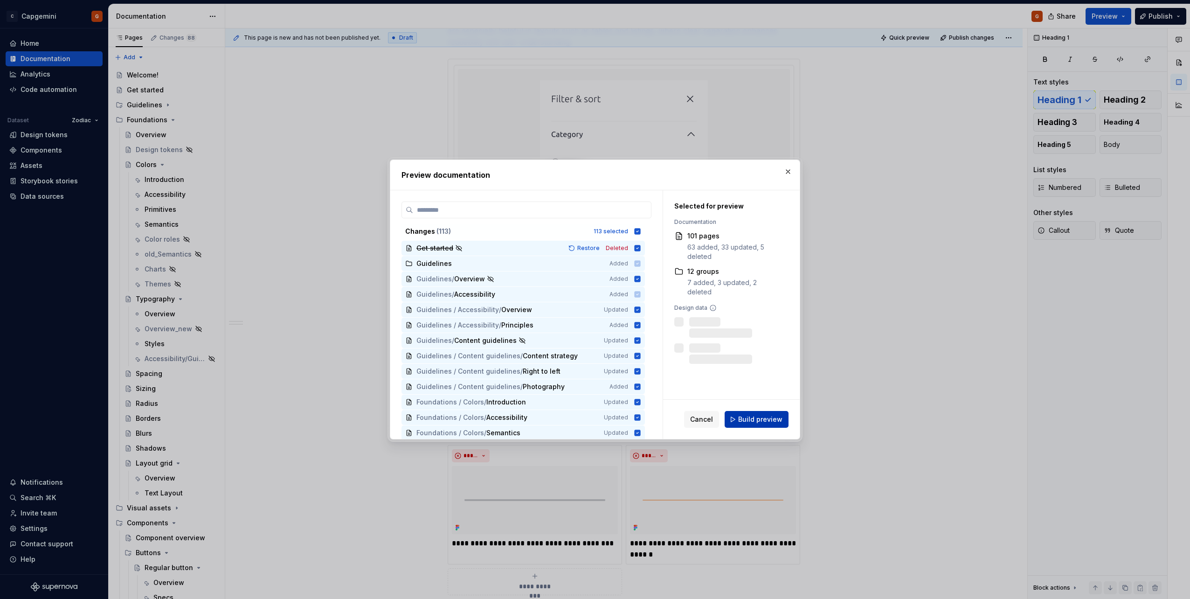
click at [770, 422] on span "Build preview" at bounding box center [760, 419] width 44 height 9
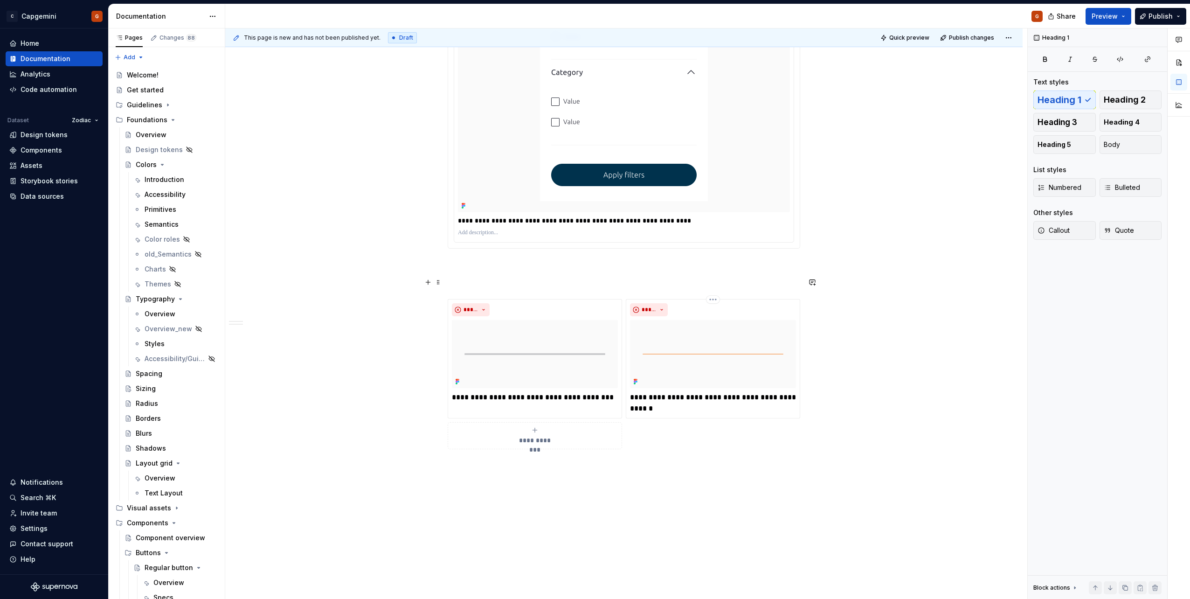
scroll to position [785, 0]
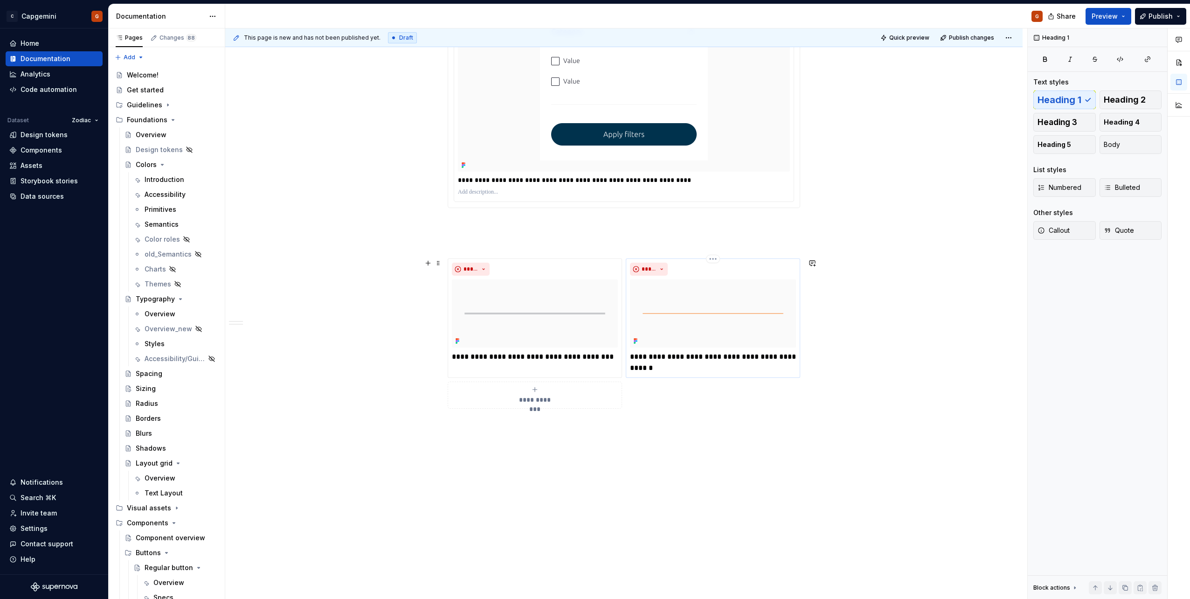
click at [798, 265] on div "**********" at bounding box center [713, 317] width 174 height 119
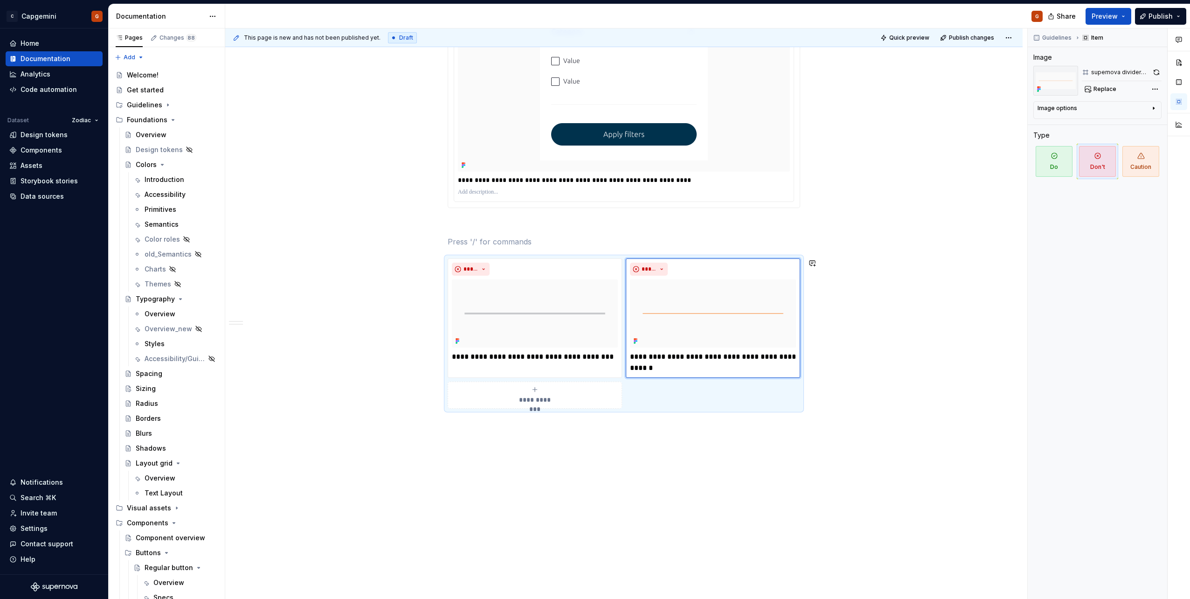
click at [719, 409] on div "**********" at bounding box center [624, 333] width 353 height 150
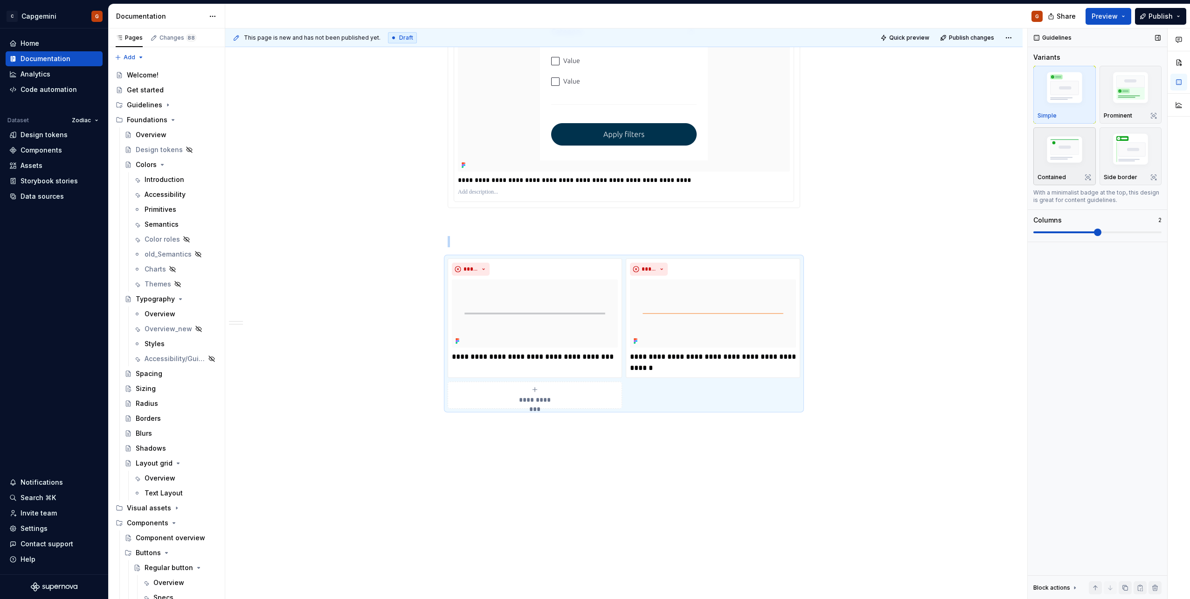
click at [1081, 166] on img "button" at bounding box center [1065, 150] width 54 height 36
click at [1110, 18] on span "Preview" at bounding box center [1105, 16] width 26 height 9
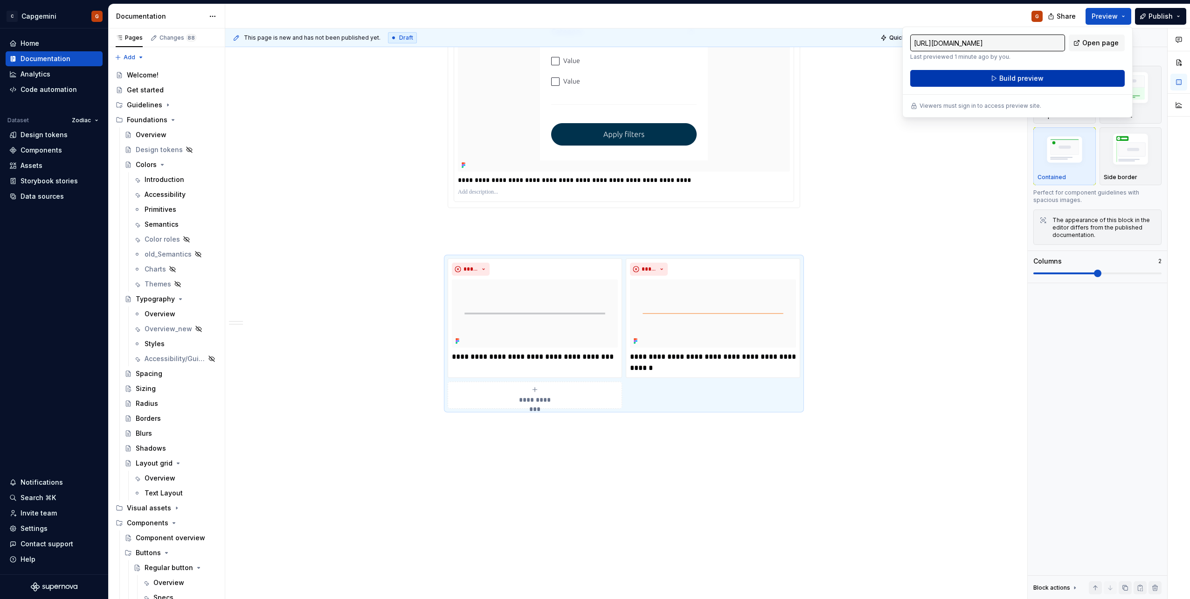
drag, startPoint x: 1110, startPoint y: 18, endPoint x: 1038, endPoint y: 83, distance: 97.1
click at [1038, 83] on button "Build preview" at bounding box center [1017, 78] width 215 height 17
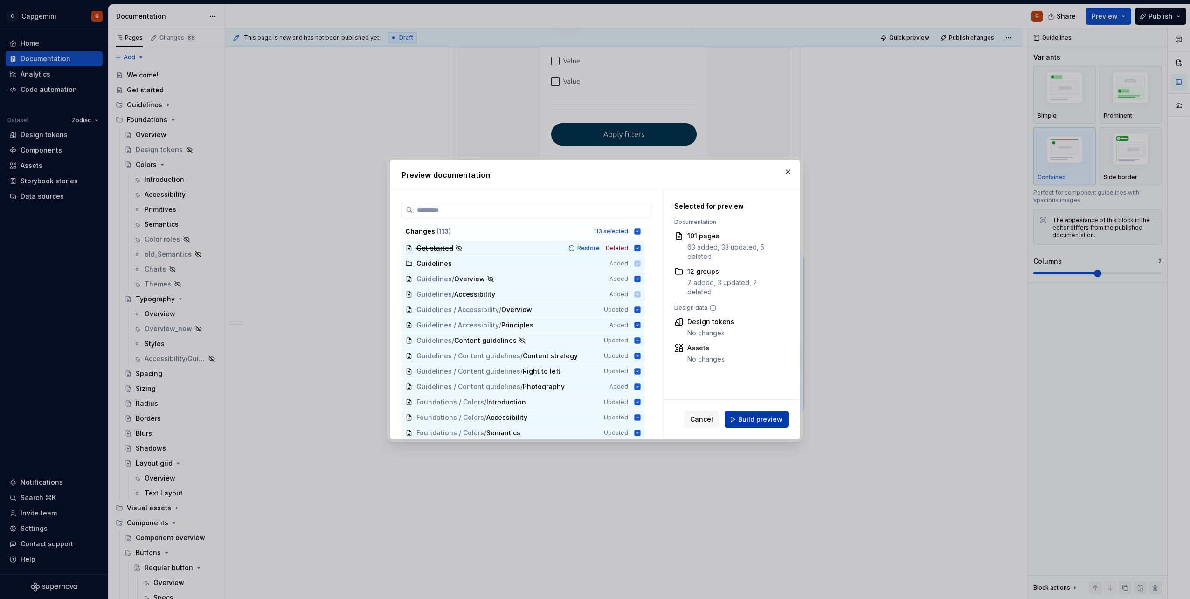
click at [782, 414] on button "Build preview" at bounding box center [757, 419] width 64 height 17
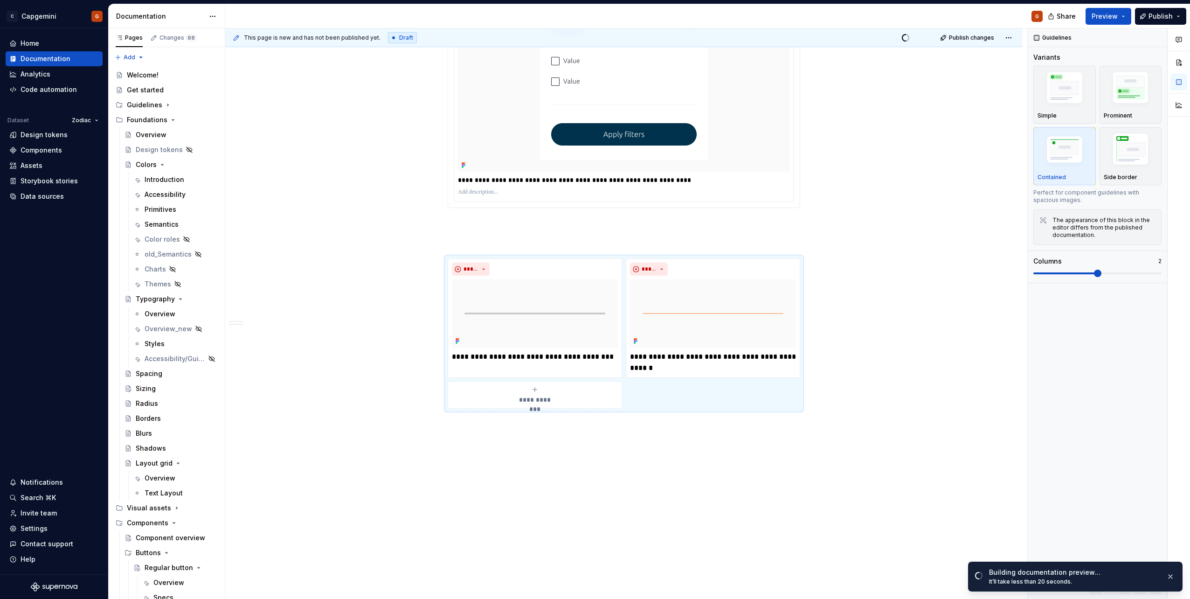
type textarea "*"
